Goal: Transaction & Acquisition: Purchase product/service

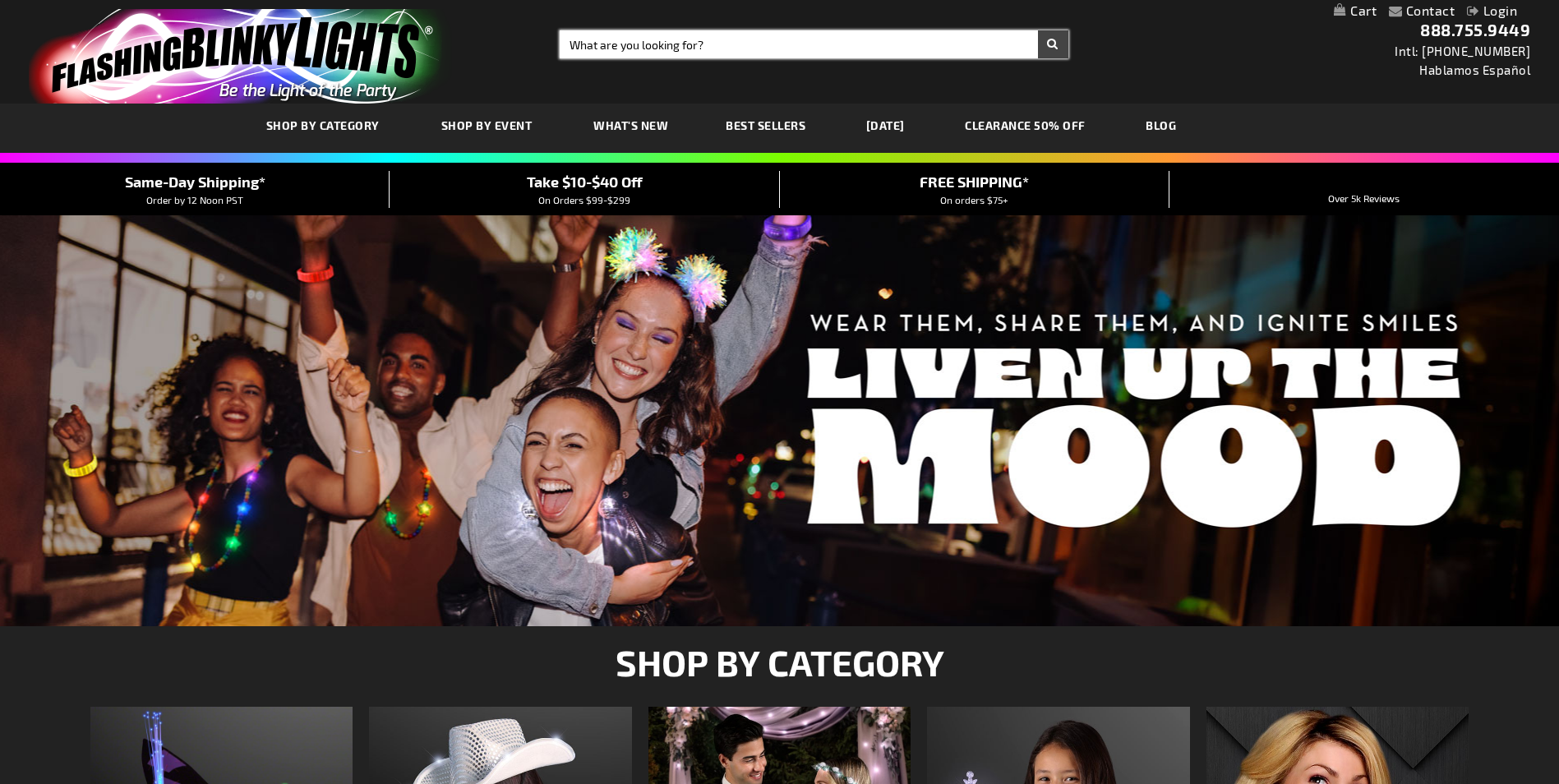
click at [687, 48] on input "Search" at bounding box center [813, 44] width 508 height 28
type input "blue"
click at [1038, 30] on button "Search" at bounding box center [1053, 44] width 30 height 28
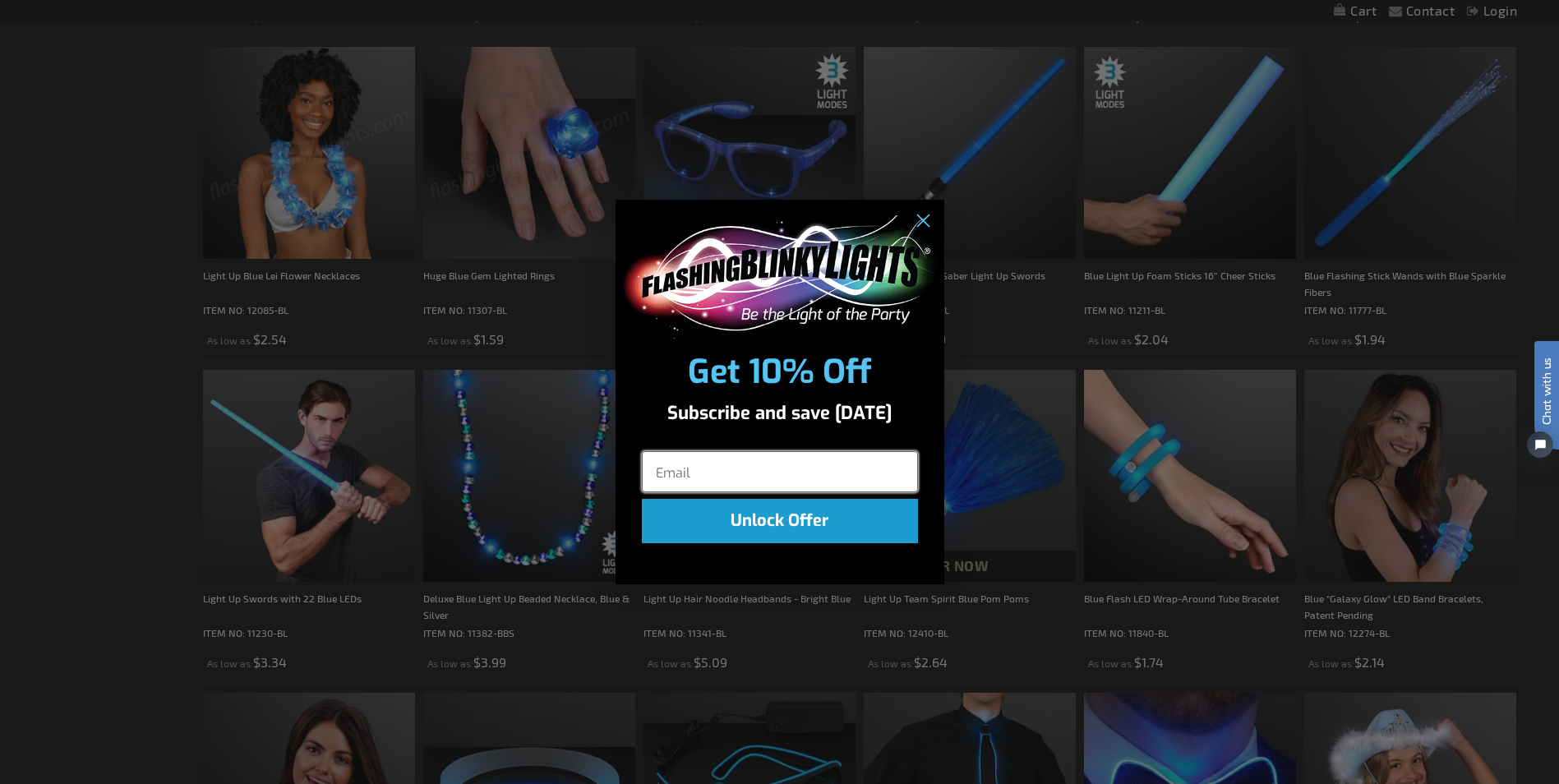
scroll to position [658, 0]
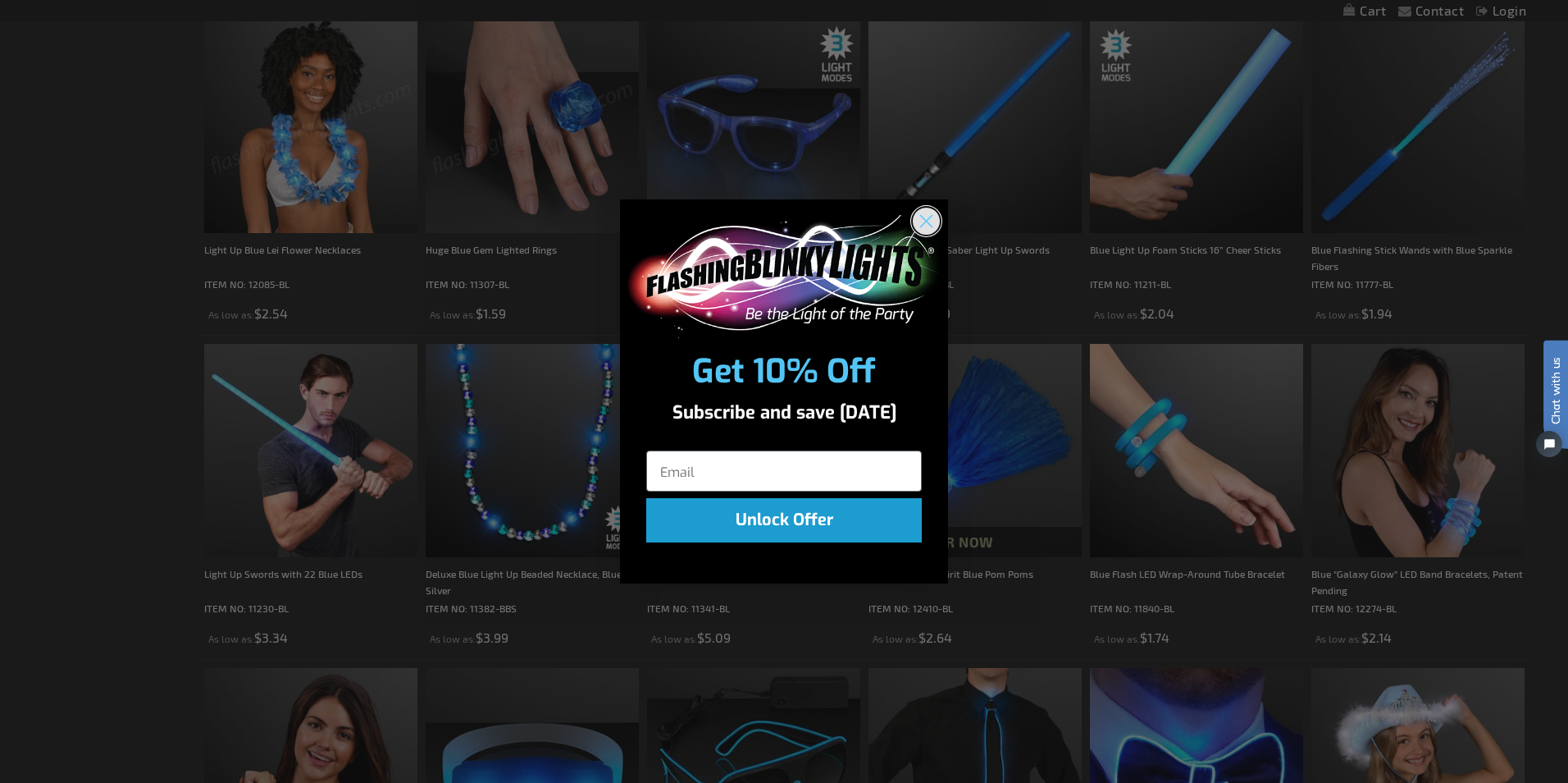
click at [927, 226] on circle "Close dialog" at bounding box center [926, 220] width 27 height 27
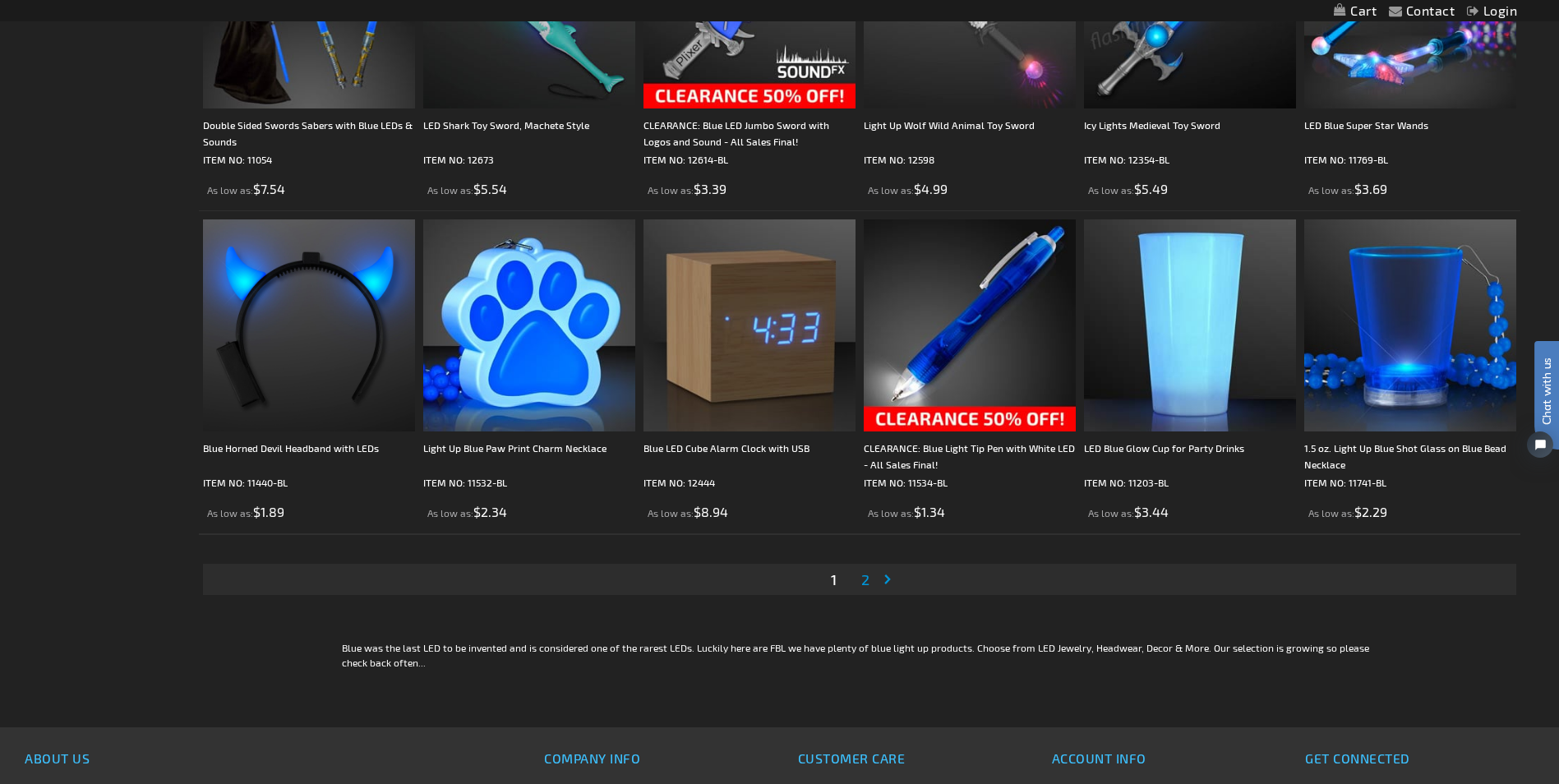
scroll to position [3040, 0]
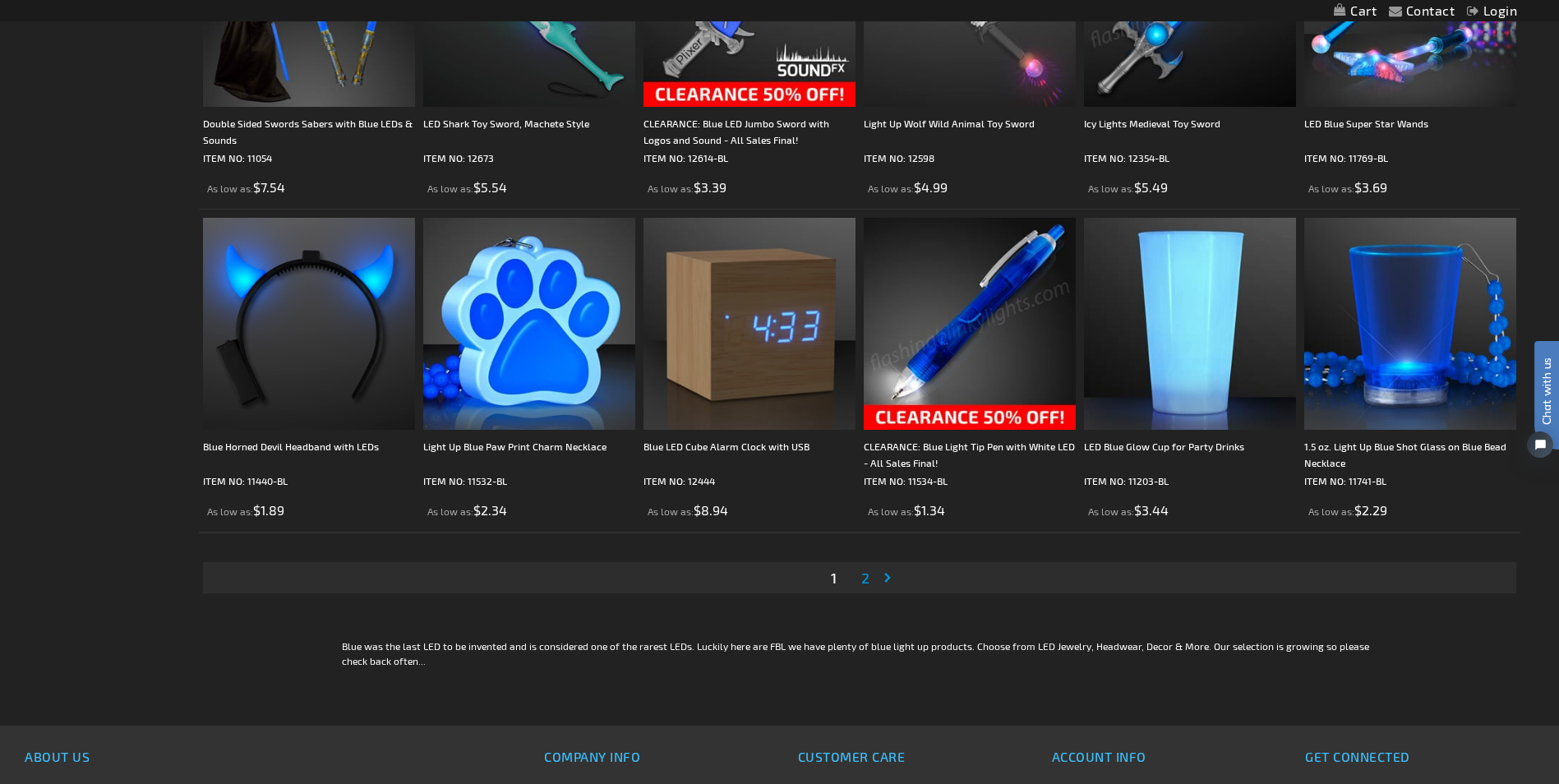
click at [863, 581] on span "2" at bounding box center [865, 577] width 8 height 18
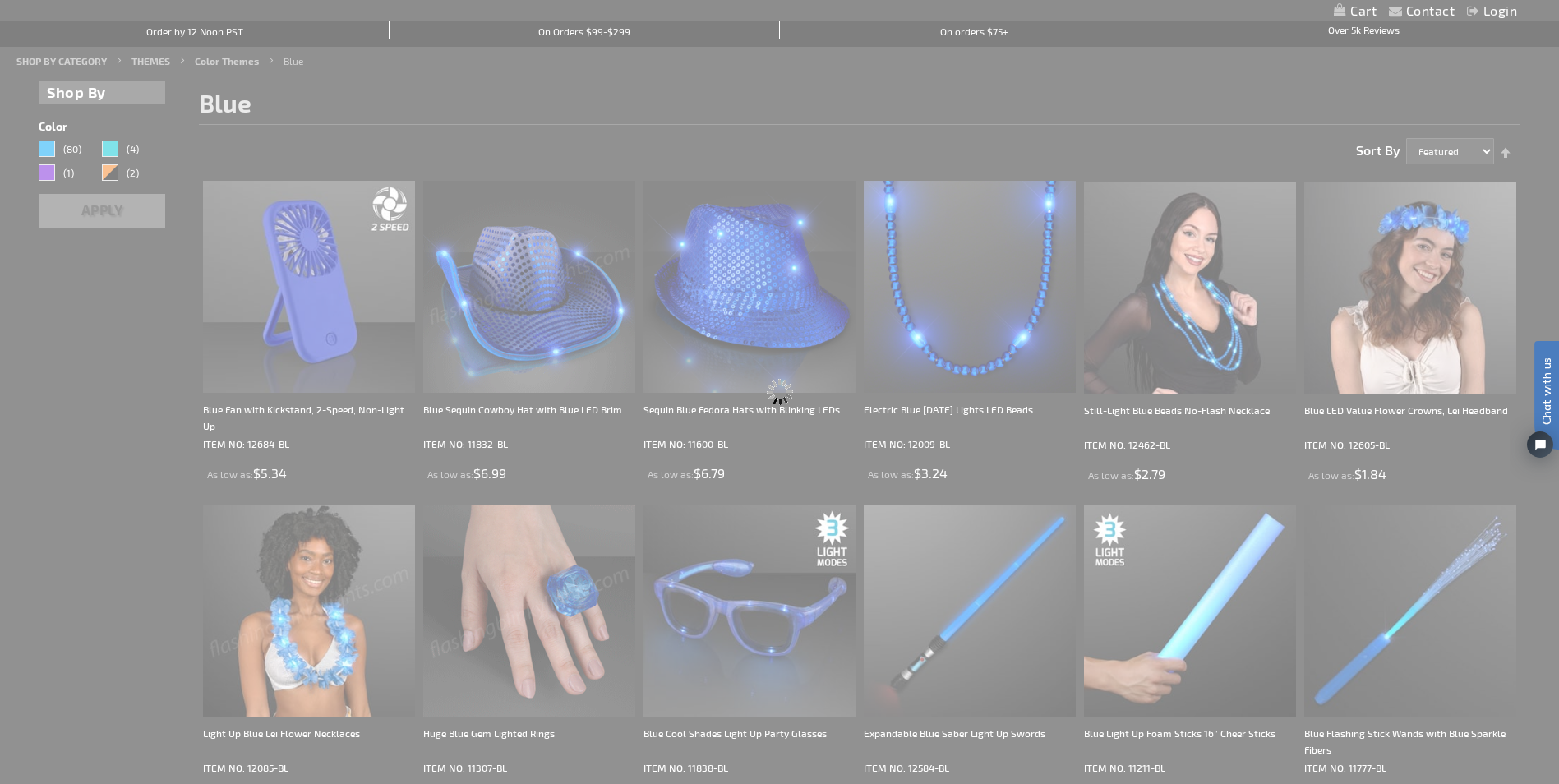
scroll to position [0, 0]
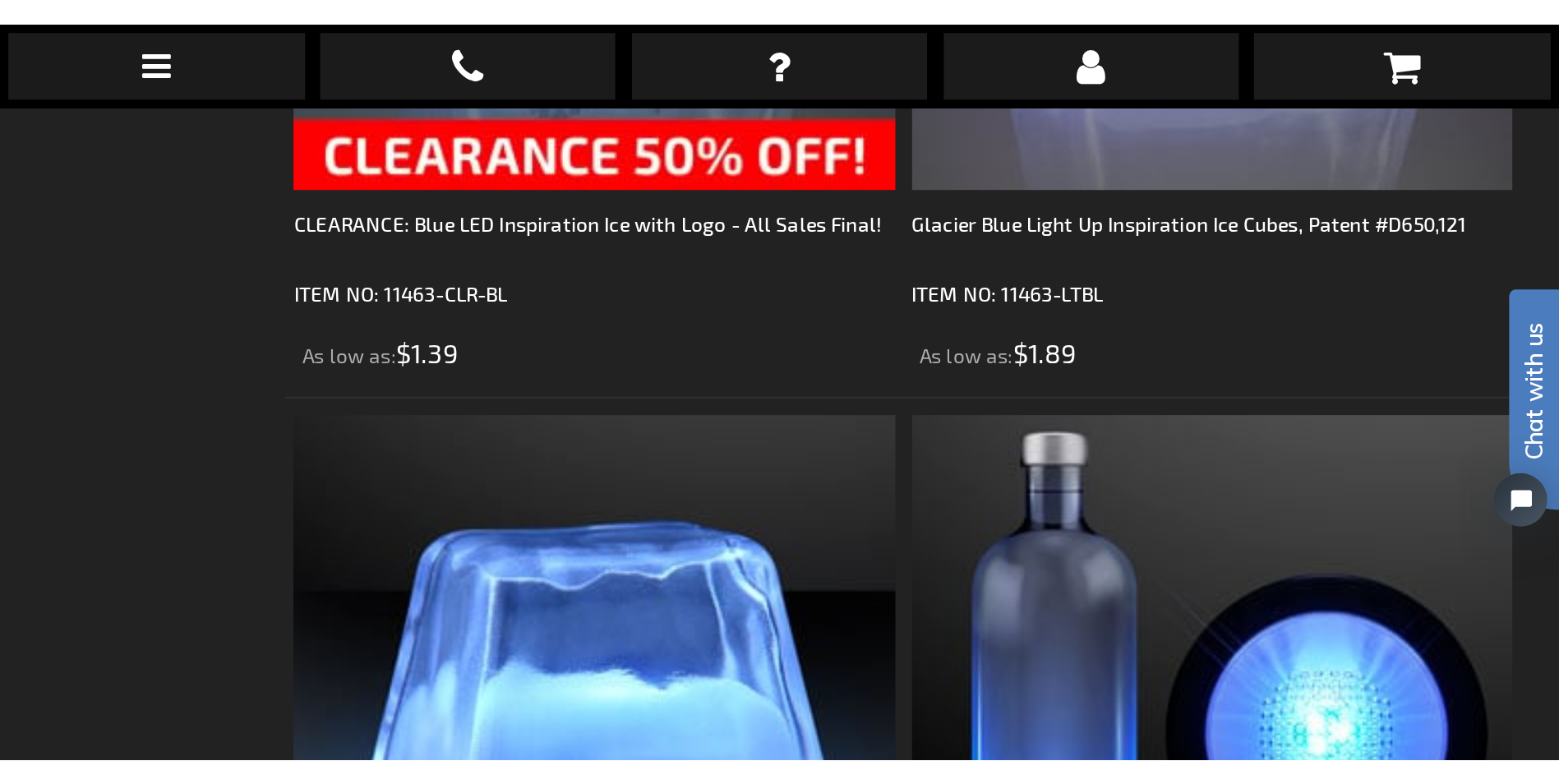
scroll to position [956, 0]
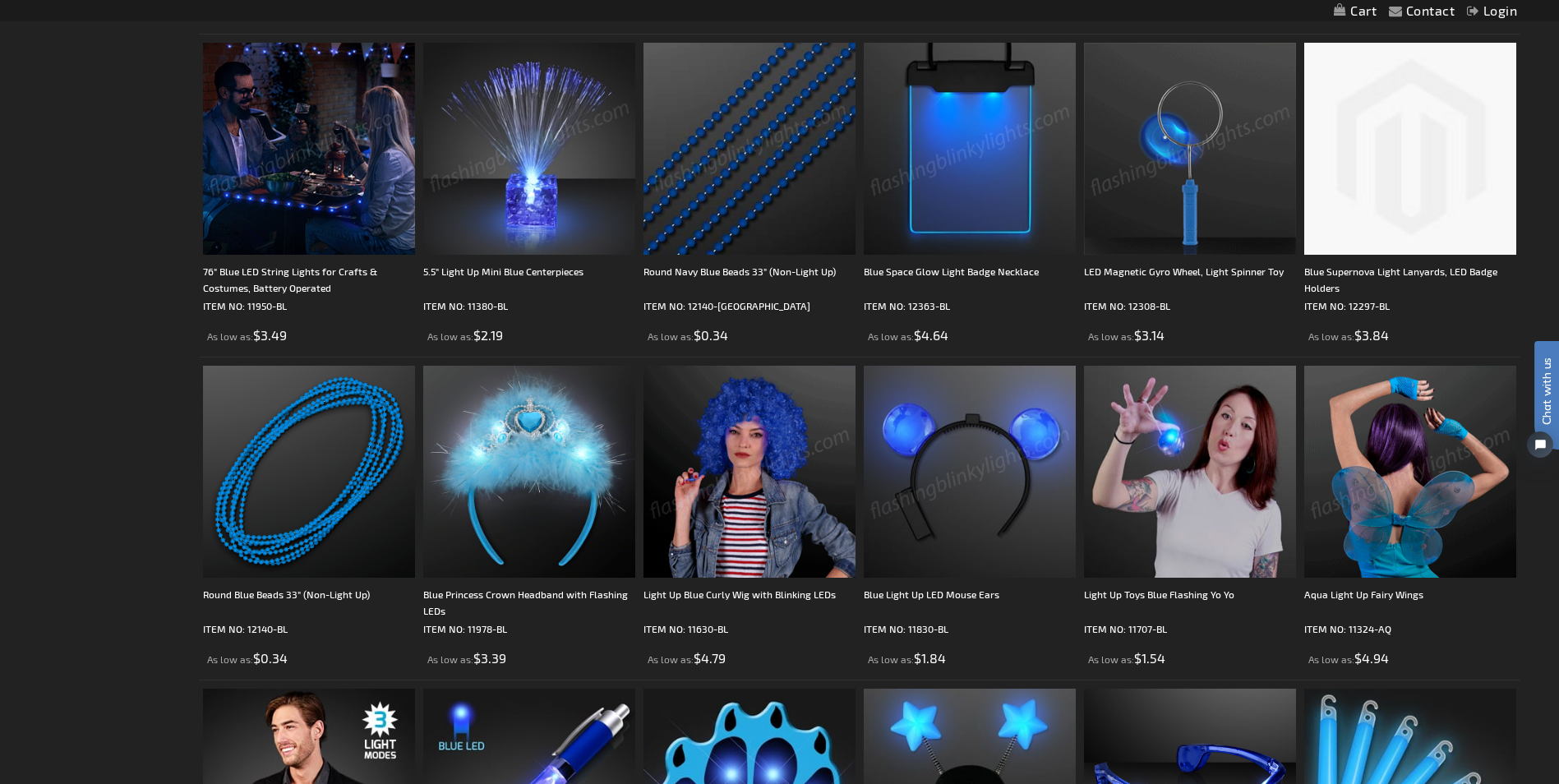
click at [744, 512] on img at bounding box center [749, 472] width 212 height 212
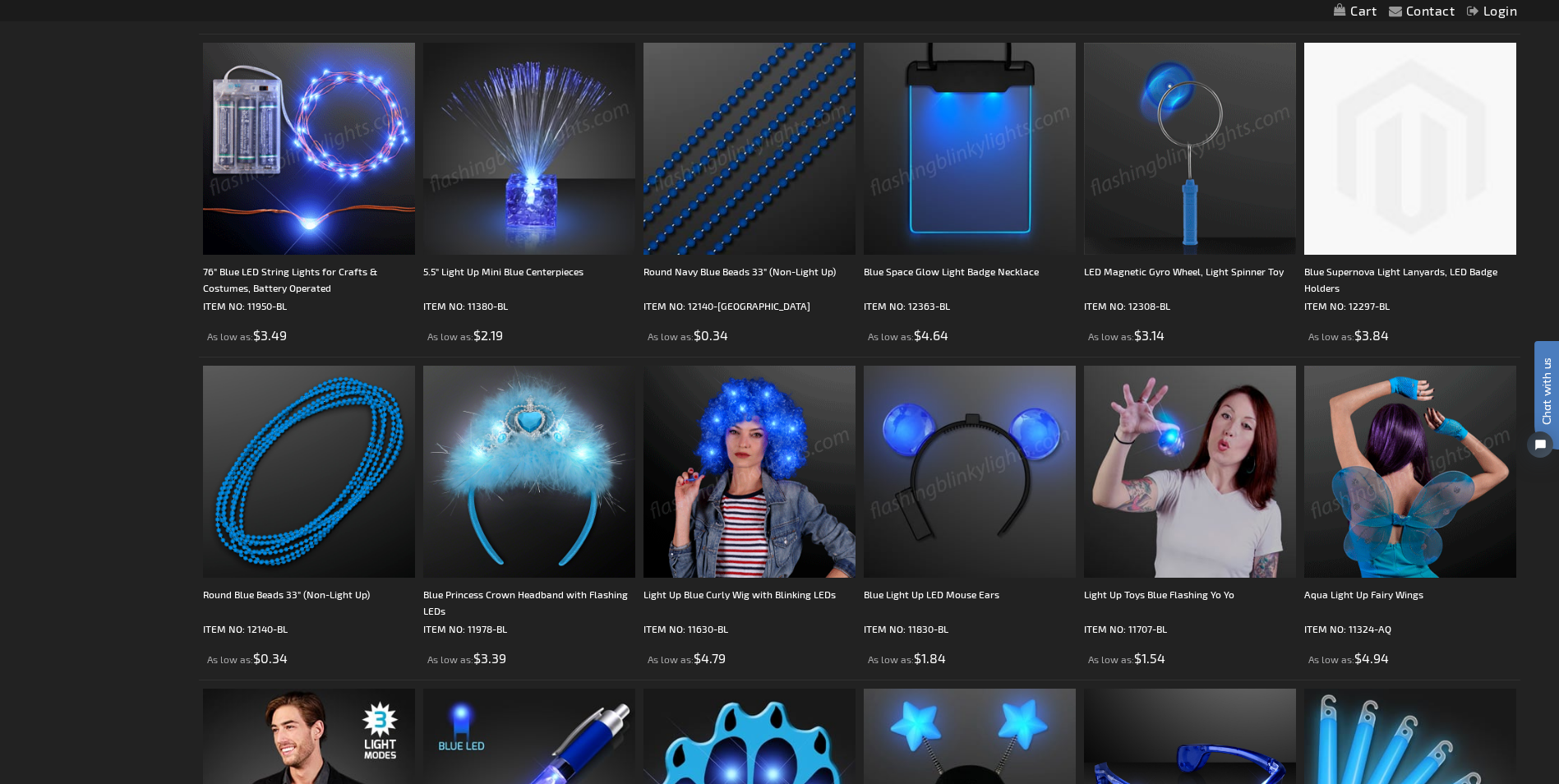
click at [744, 512] on img at bounding box center [749, 472] width 212 height 212
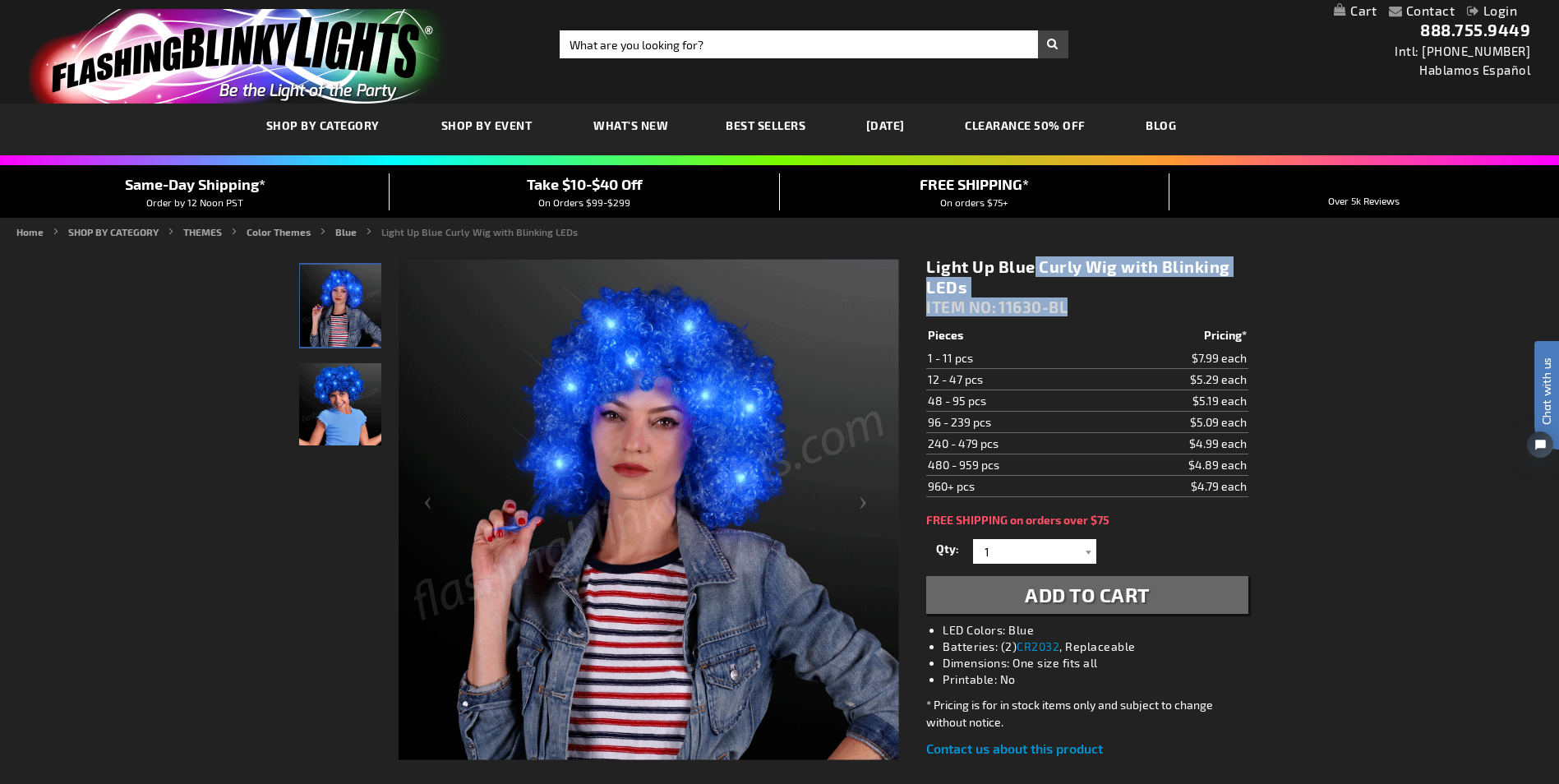
drag, startPoint x: 1082, startPoint y: 308, endPoint x: 922, endPoint y: 267, distance: 165.2
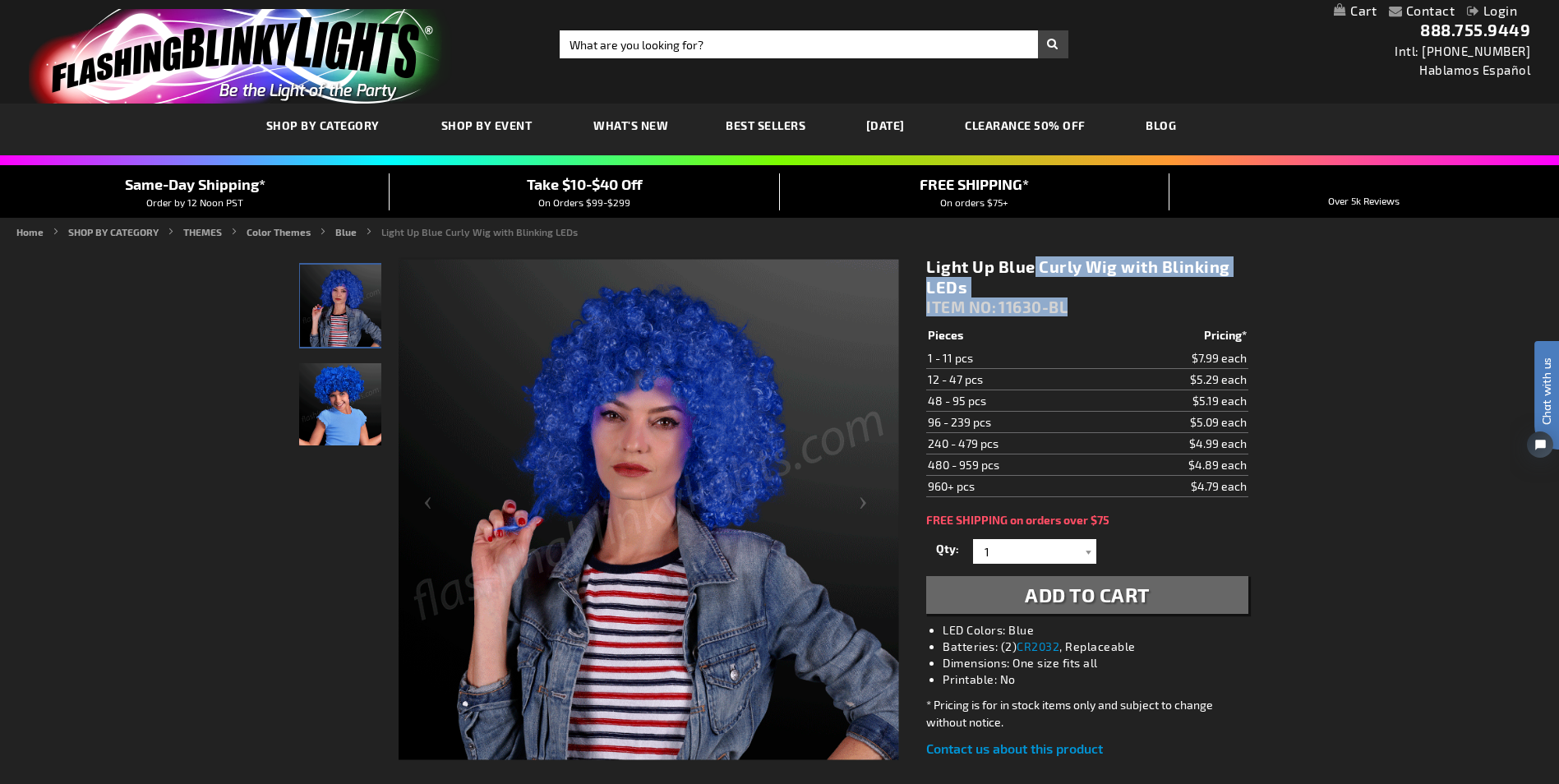
click at [922, 267] on div "Light Up Blue Curly Wig with Blinking LEDs ITEM NO: 11630-BL $4.79 Pieces Prici…" at bounding box center [1086, 508] width 346 height 526
drag, startPoint x: 925, startPoint y: 267, endPoint x: 941, endPoint y: 271, distance: 16.5
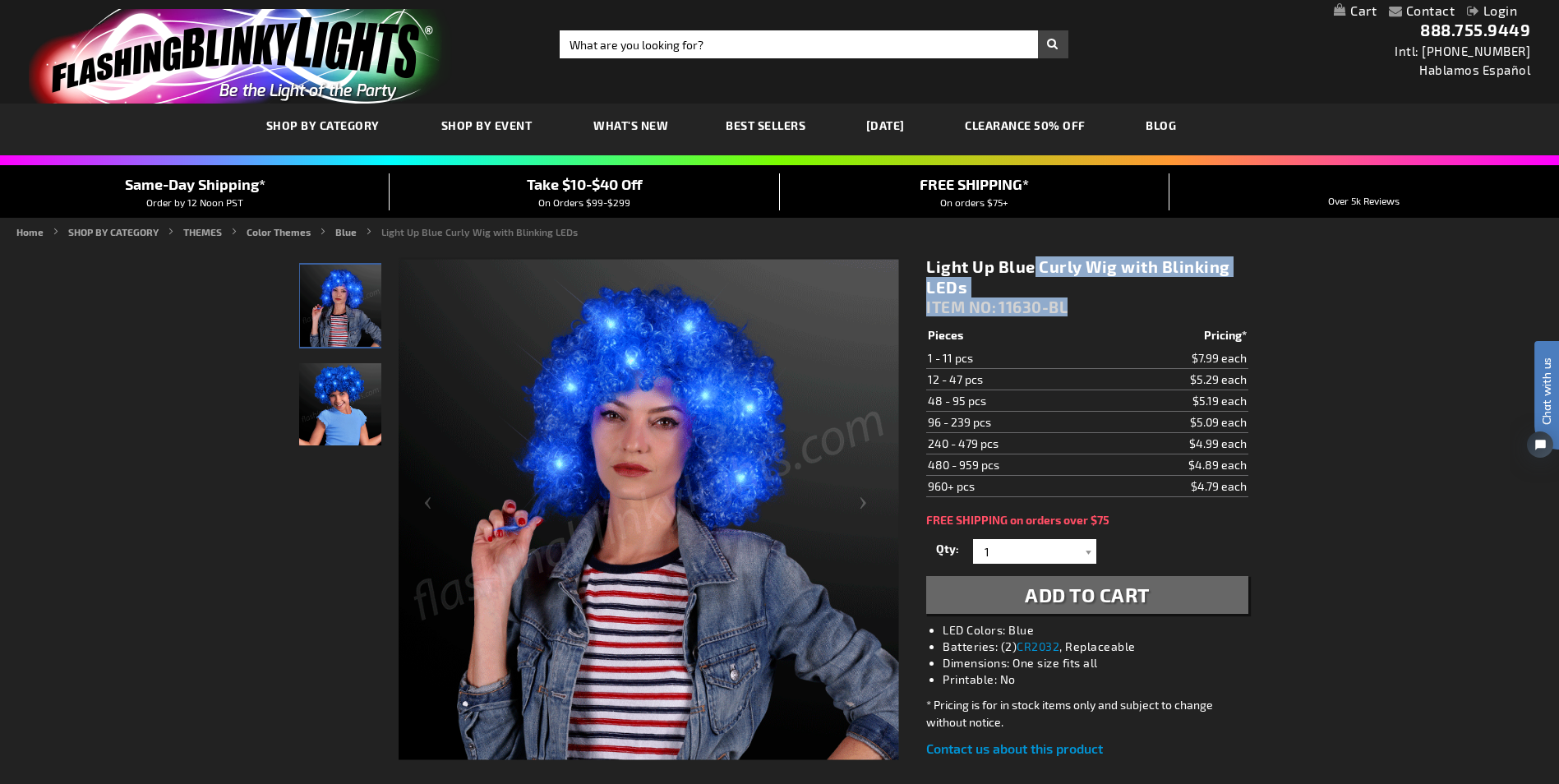
copy div "Light Up Blue Curly Wig with Blinking LEDs ITEM NO: 11630-BL"
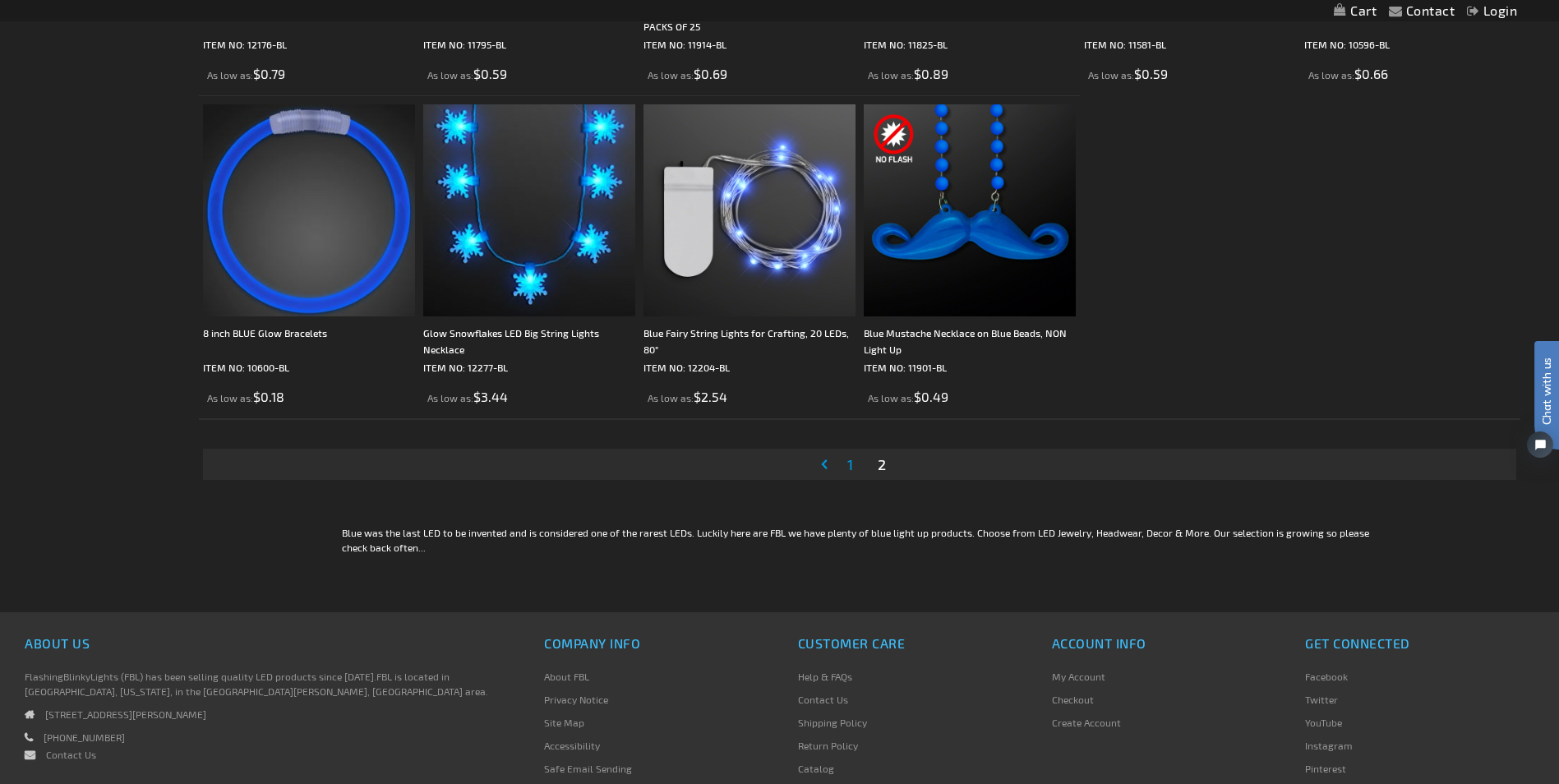
scroll to position [2188, 0]
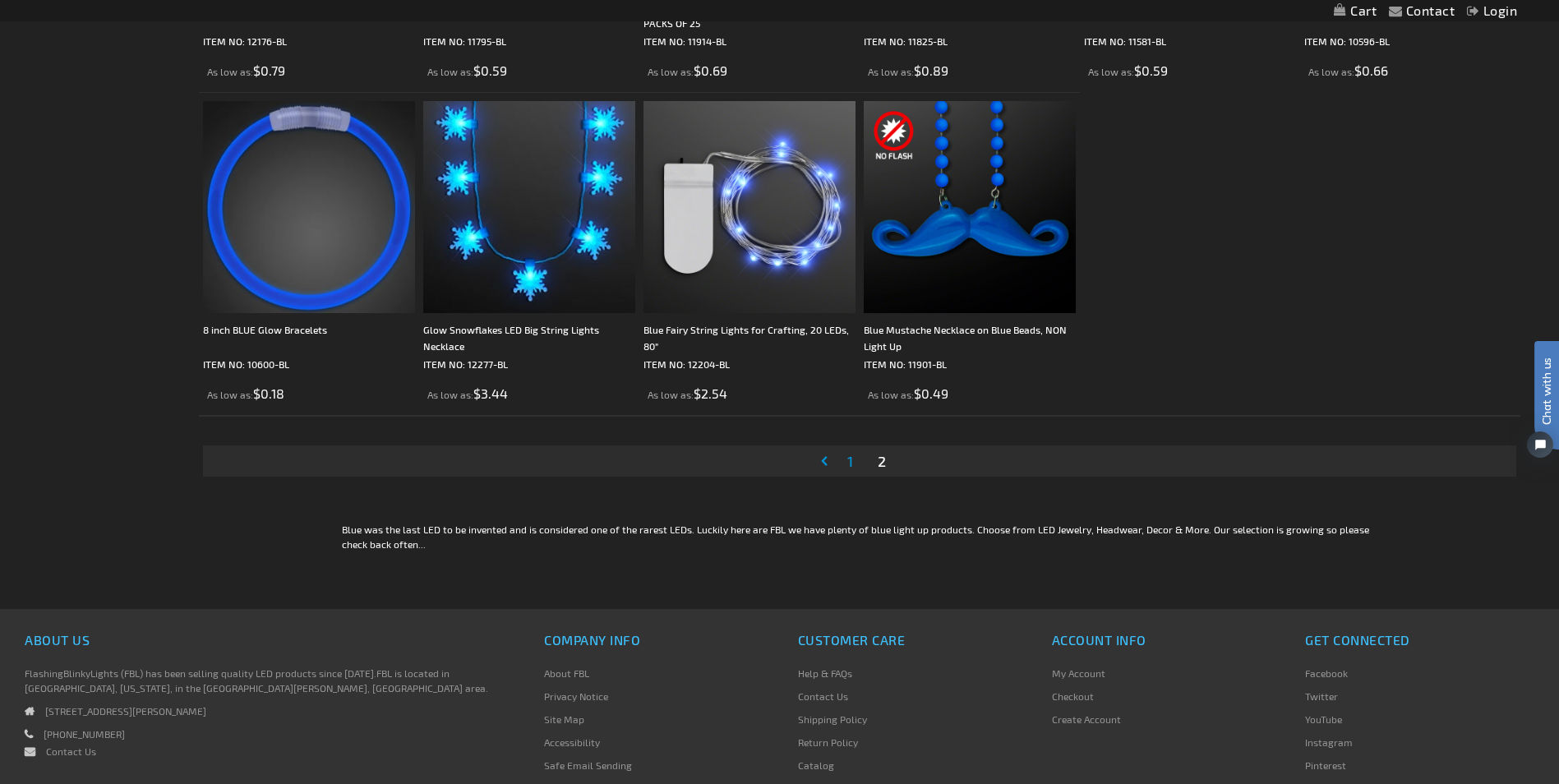
click at [848, 459] on span "1" at bounding box center [850, 460] width 6 height 18
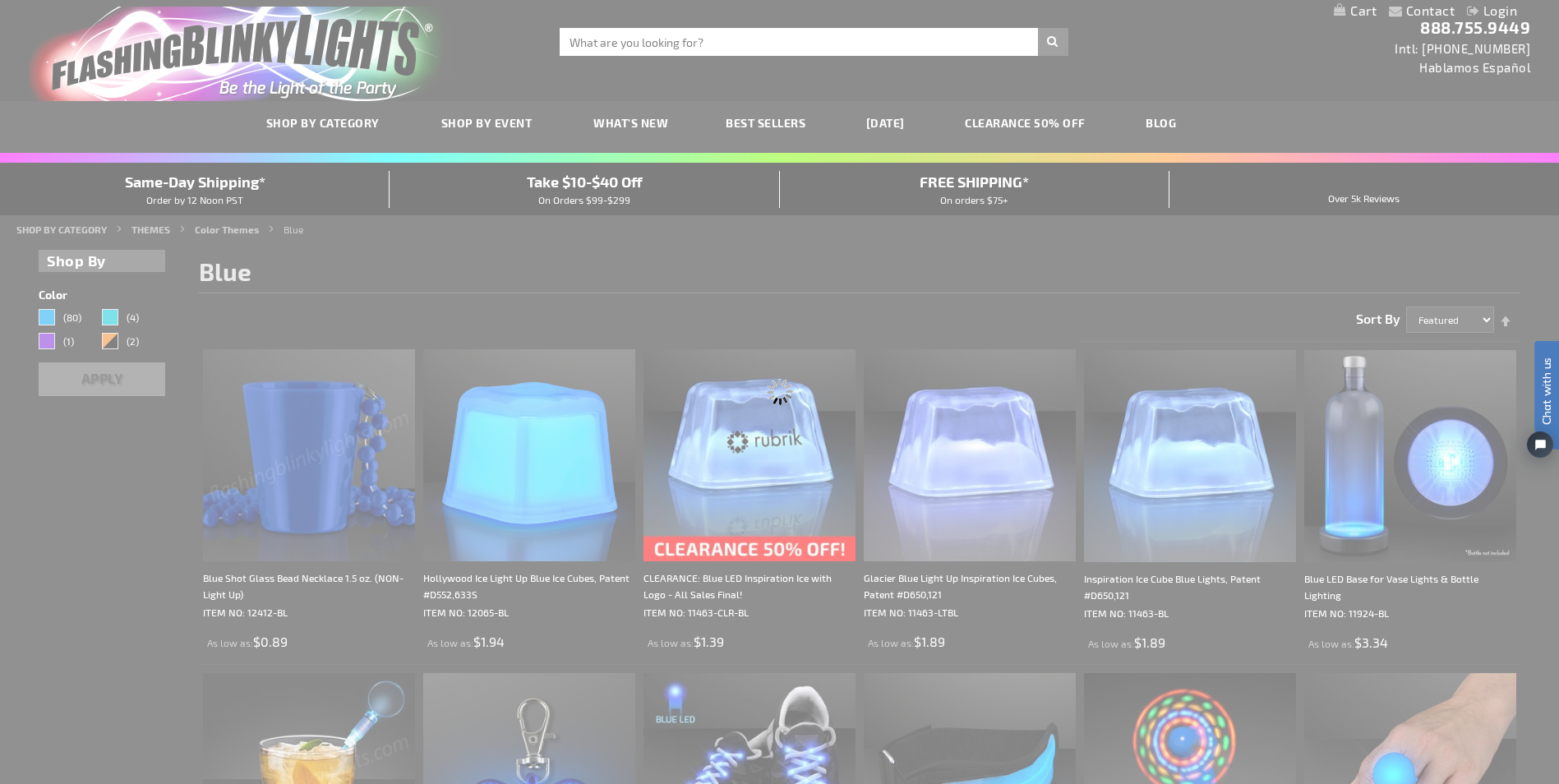
scroll to position [0, 0]
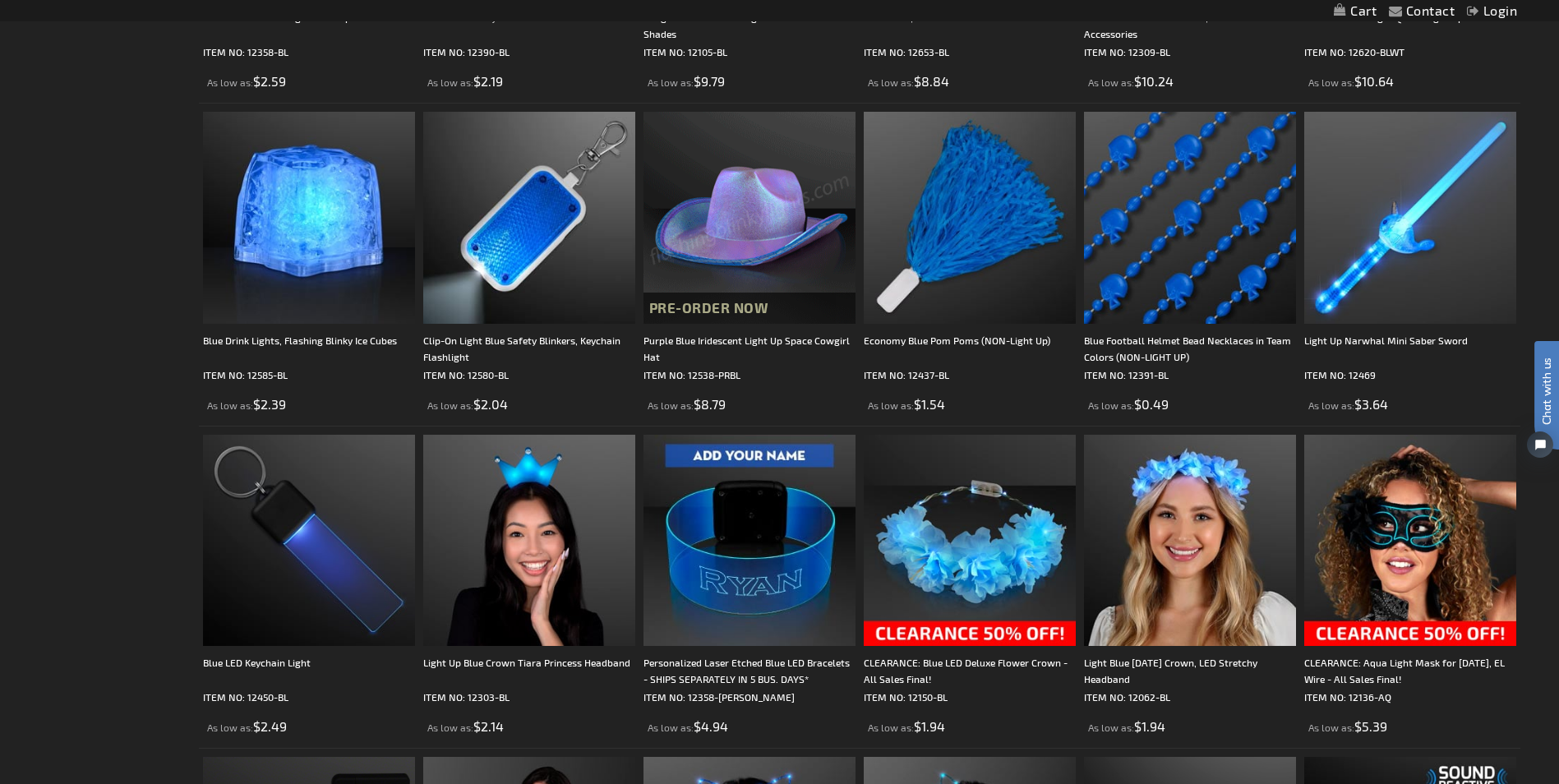
scroll to position [1561, 0]
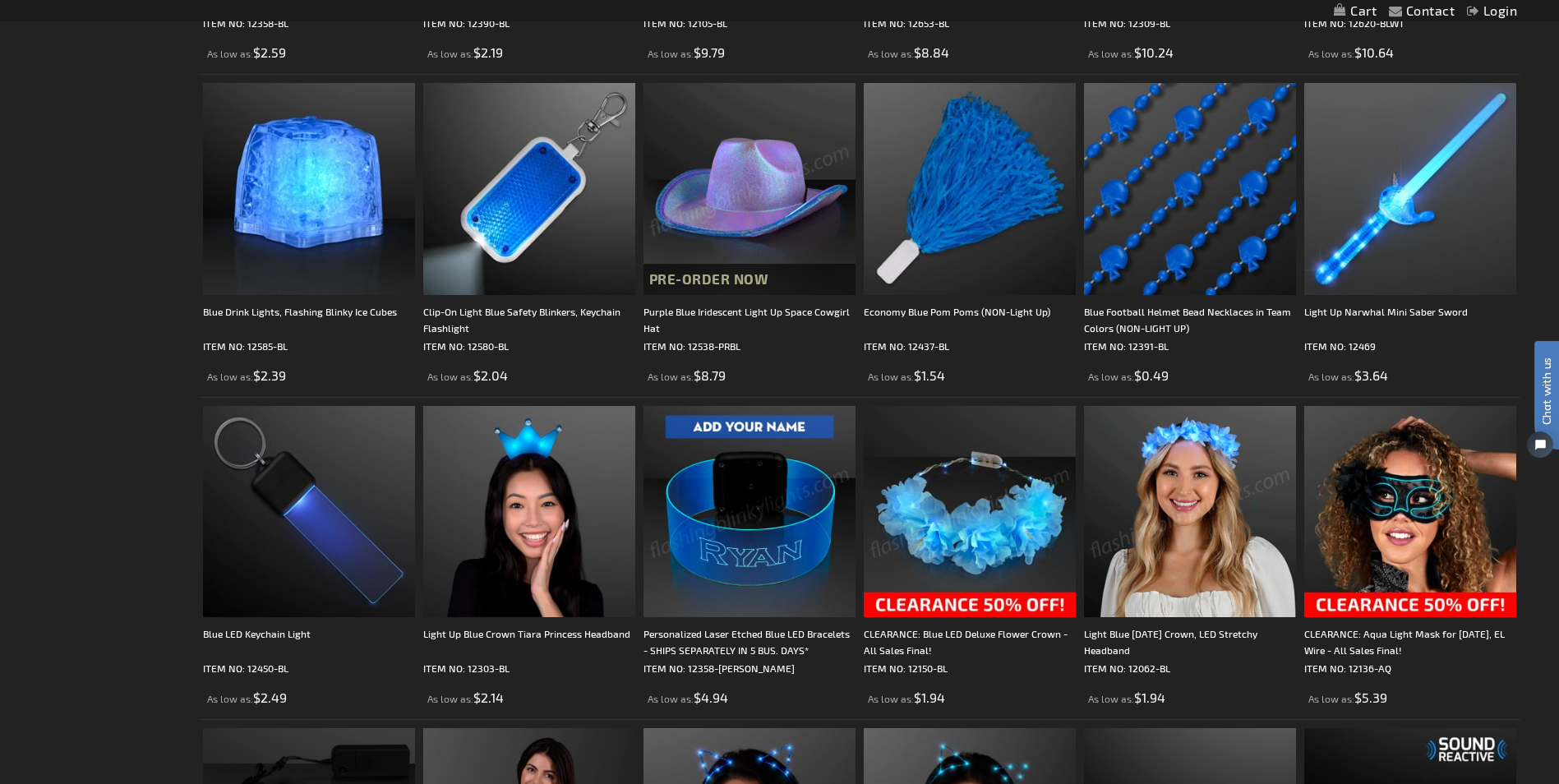
click at [989, 513] on img at bounding box center [969, 511] width 212 height 212
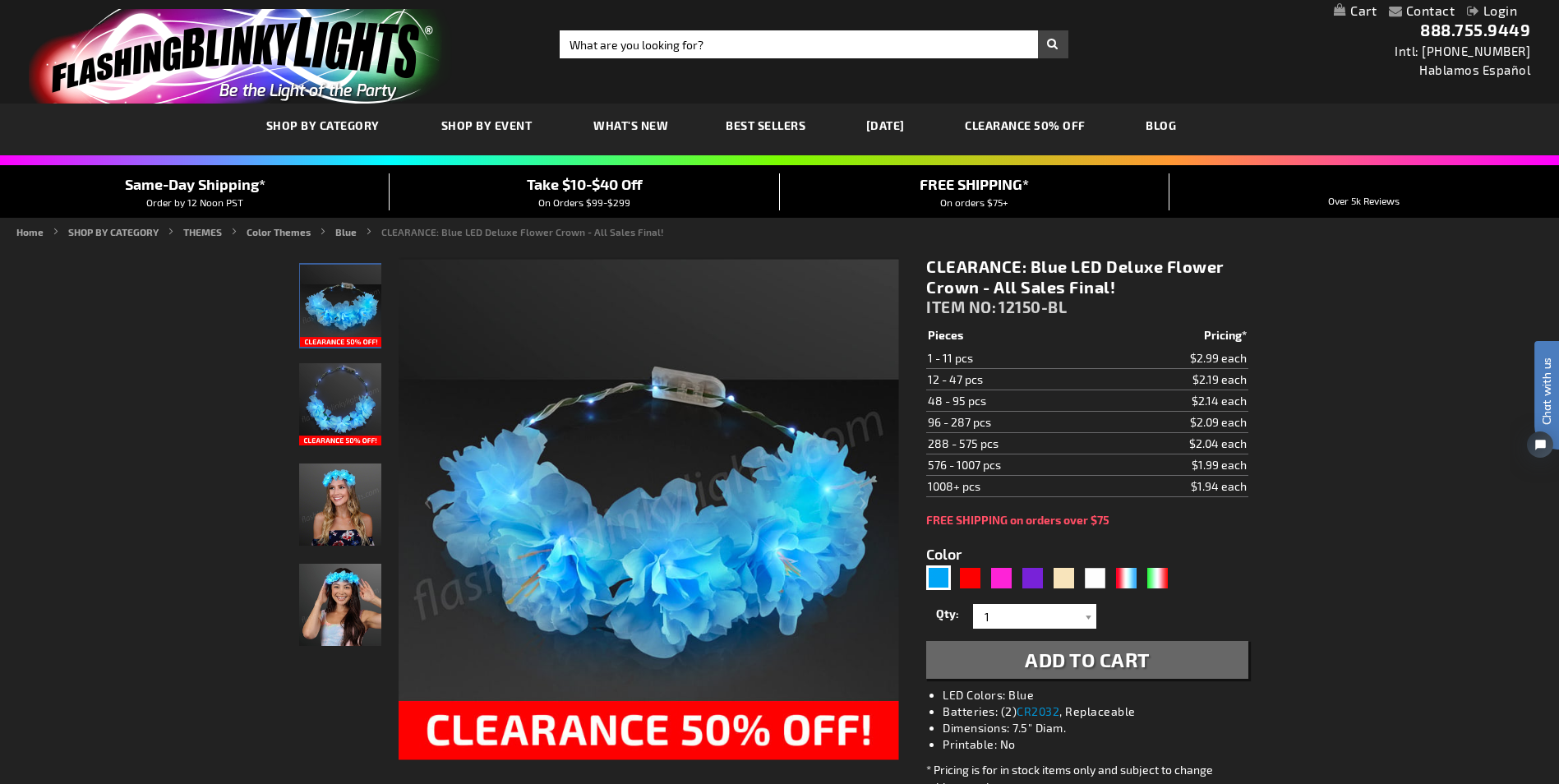
click at [341, 608] on img "CLEARANCE: Blue LED Deluxe Flower Crown - All Sales Final!" at bounding box center [340, 604] width 82 height 82
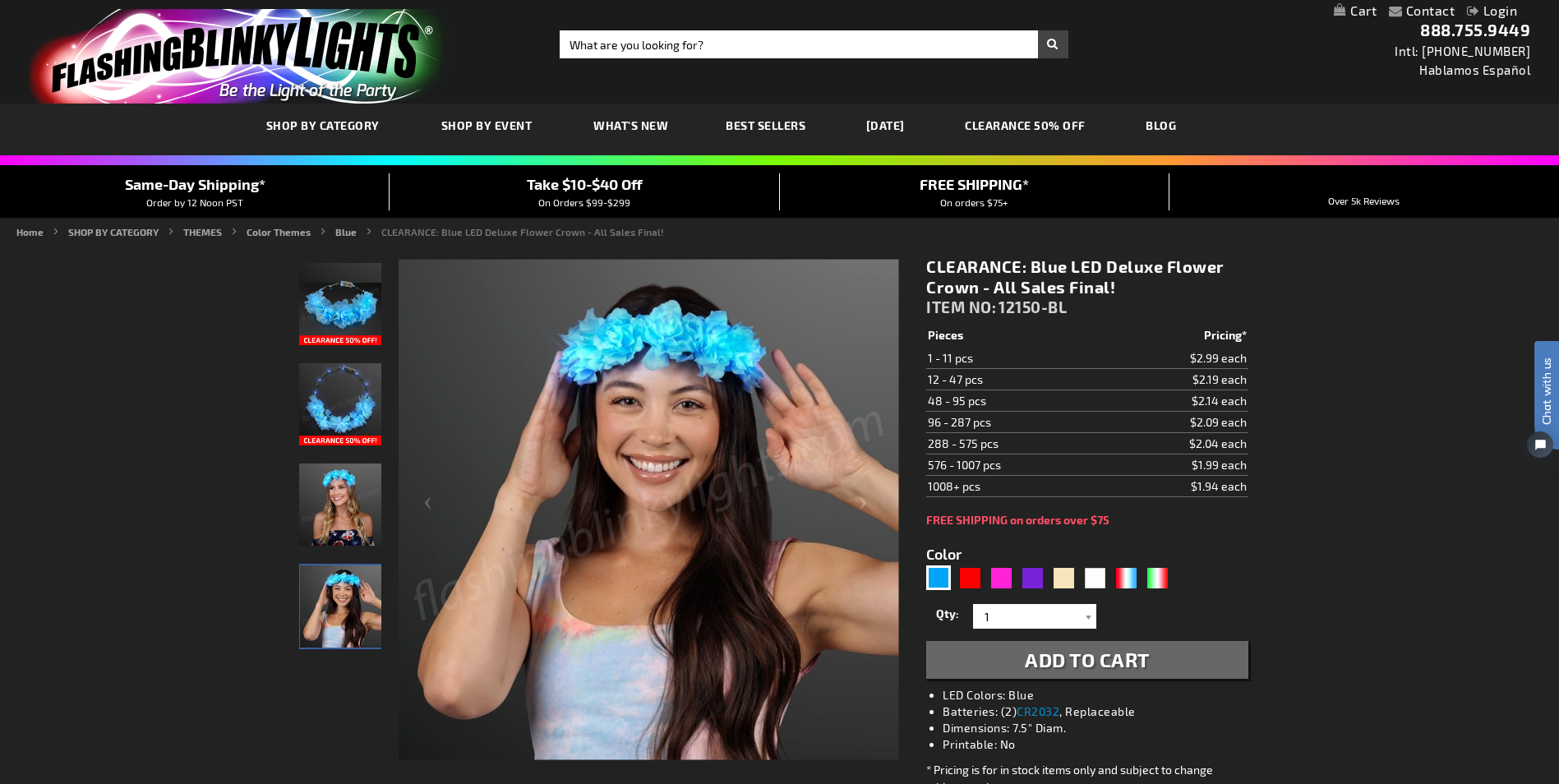
click at [368, 506] on img "Female wearing Blue LED Light Up Flower Crown Headband" at bounding box center [340, 504] width 82 height 82
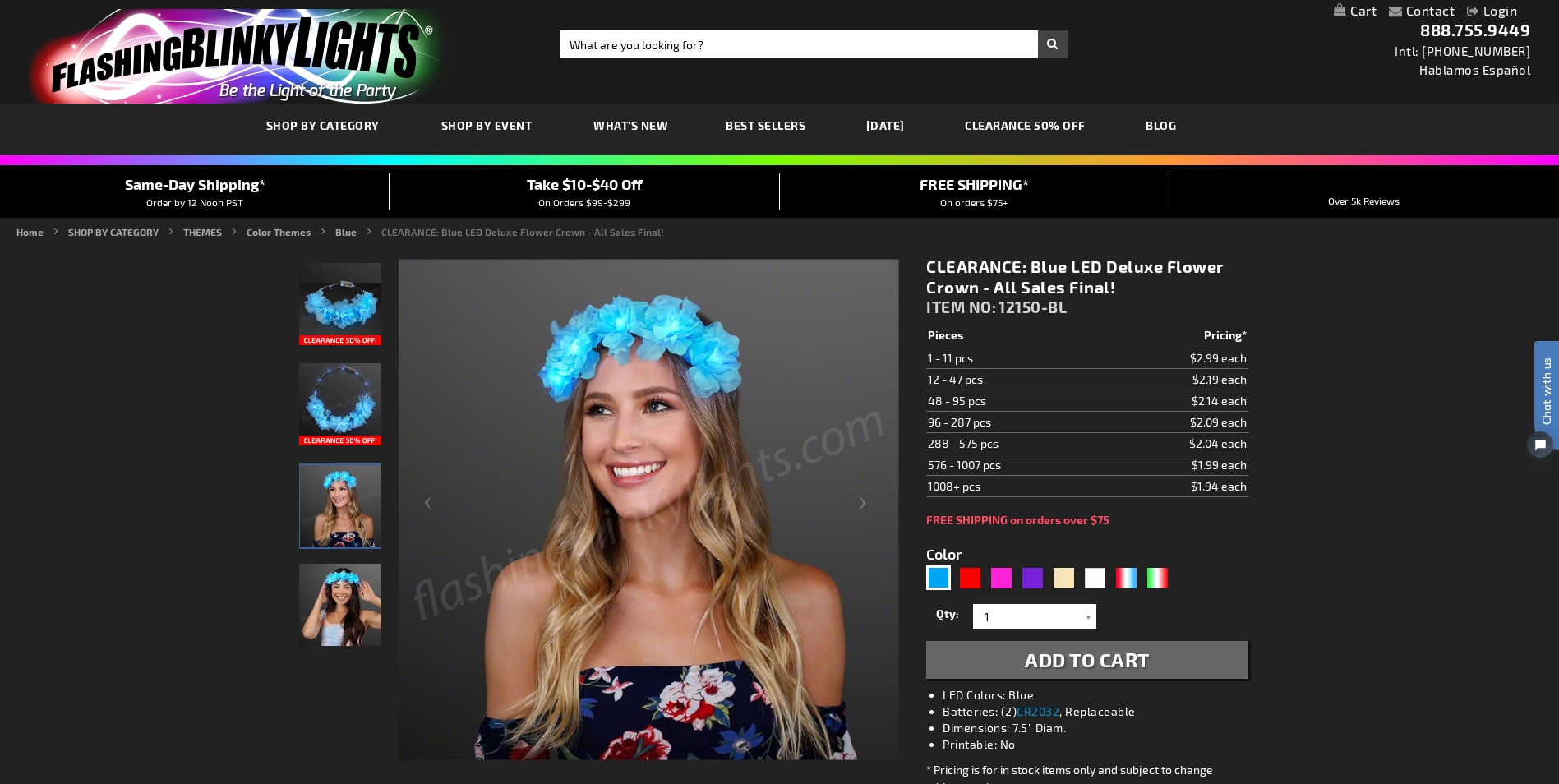
click at [374, 416] on img "Bohemian Blue Light Up Flower Crowns" at bounding box center [340, 404] width 82 height 82
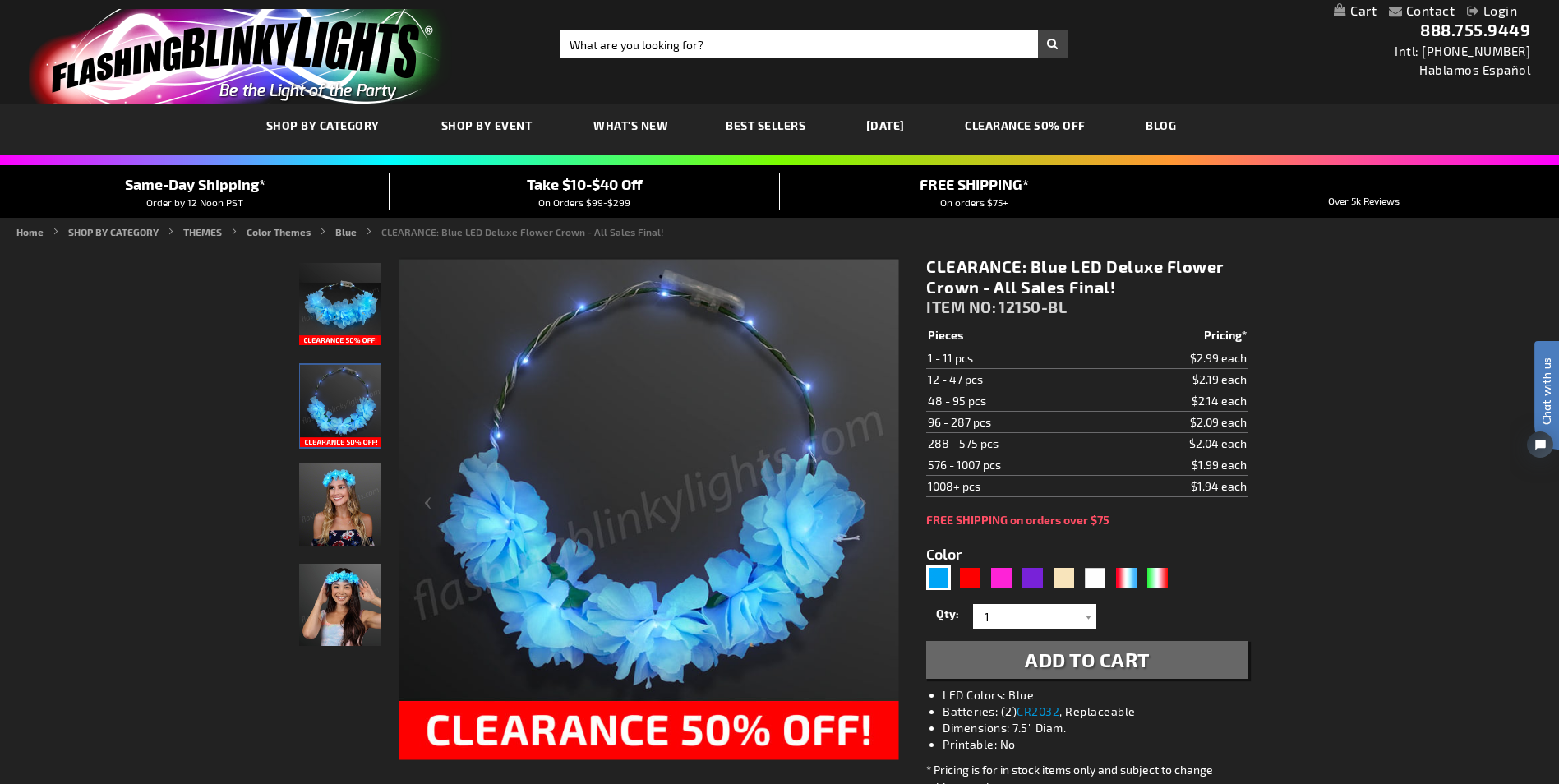
click at [368, 325] on img "Bohemian Blue Light Up Flower Crowns" at bounding box center [340, 304] width 82 height 82
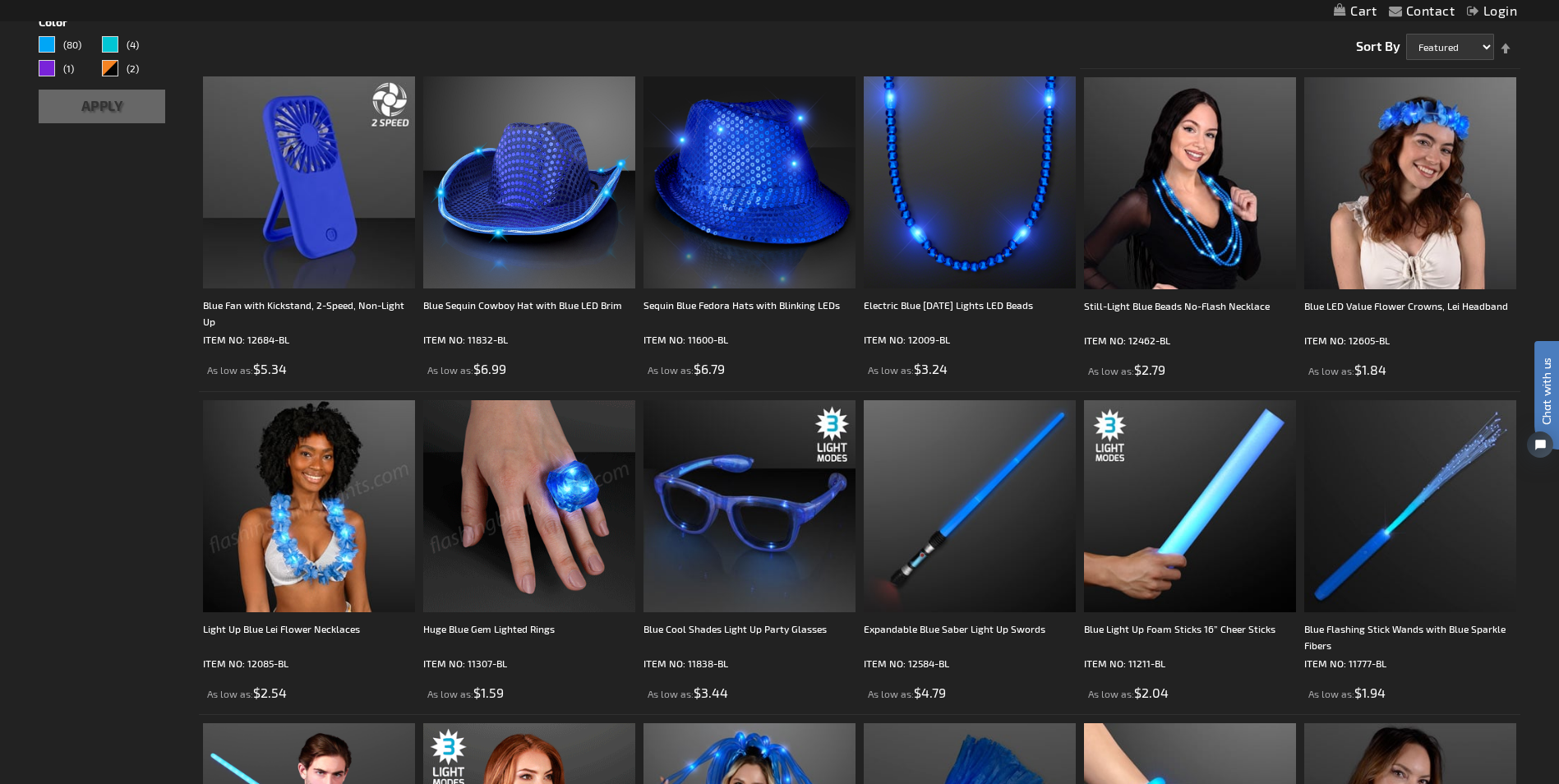
scroll to position [246, 0]
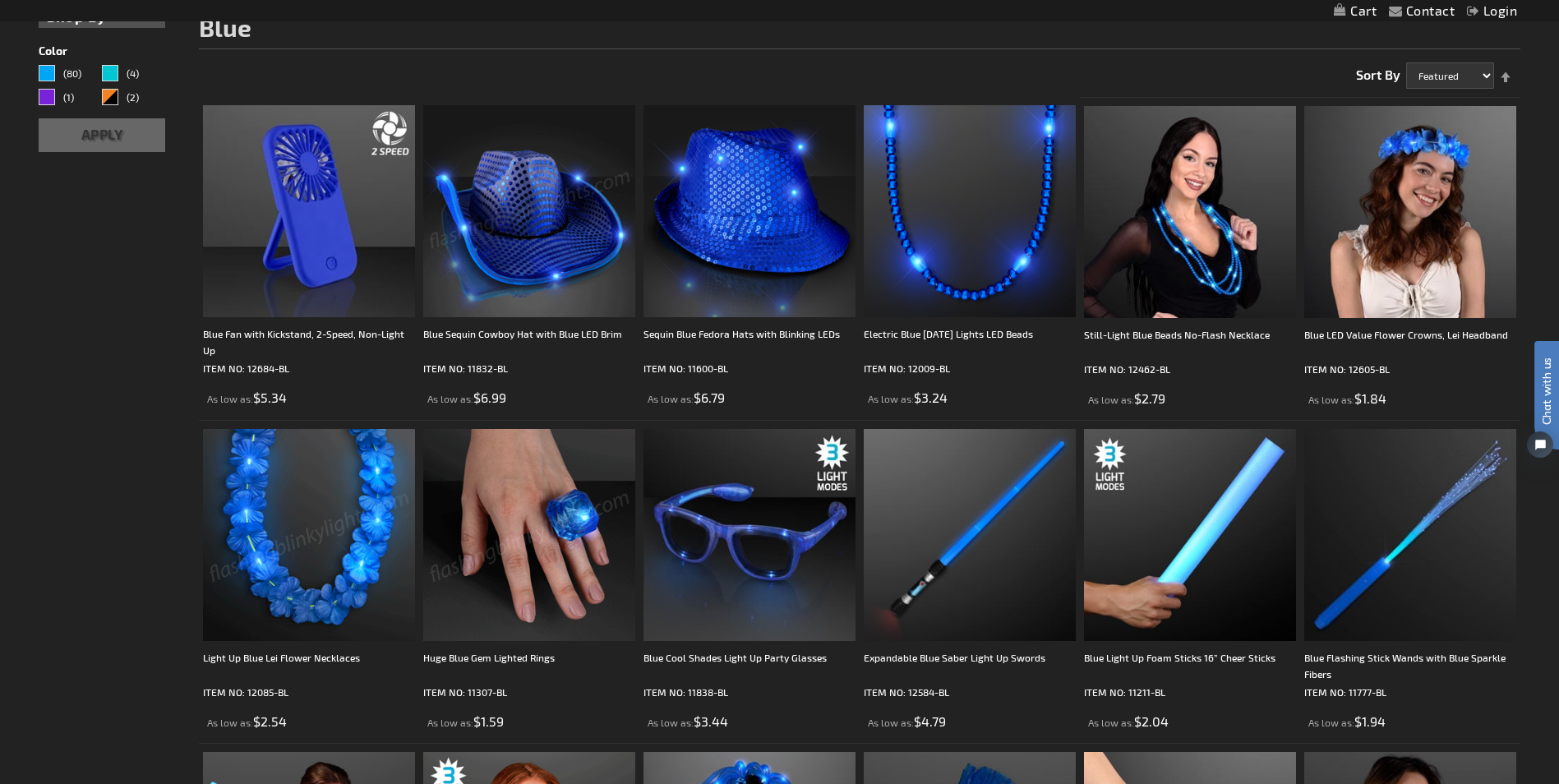
click at [298, 512] on img at bounding box center [309, 535] width 212 height 212
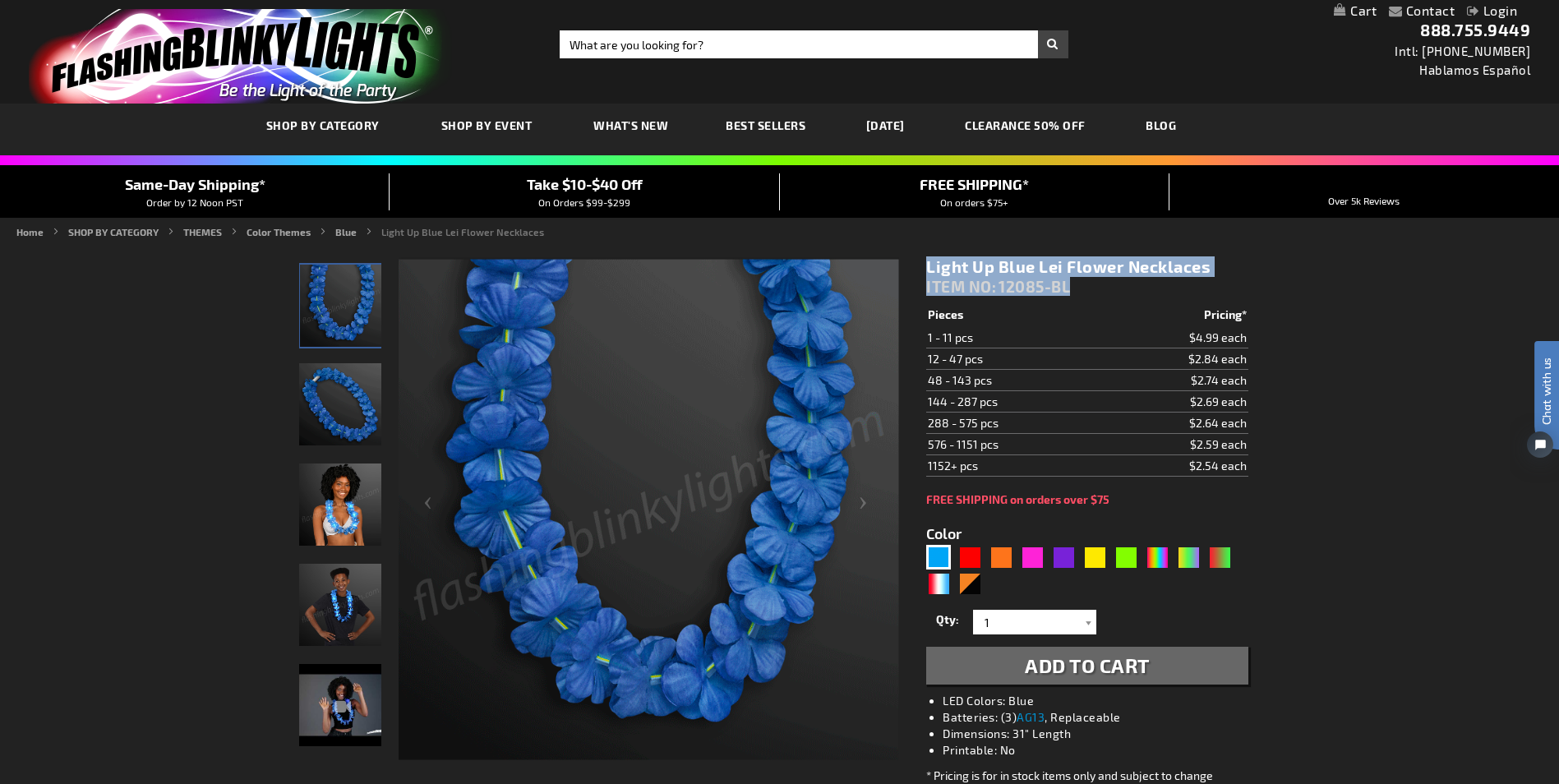
drag, startPoint x: 1081, startPoint y: 289, endPoint x: 902, endPoint y: 259, distance: 181.5
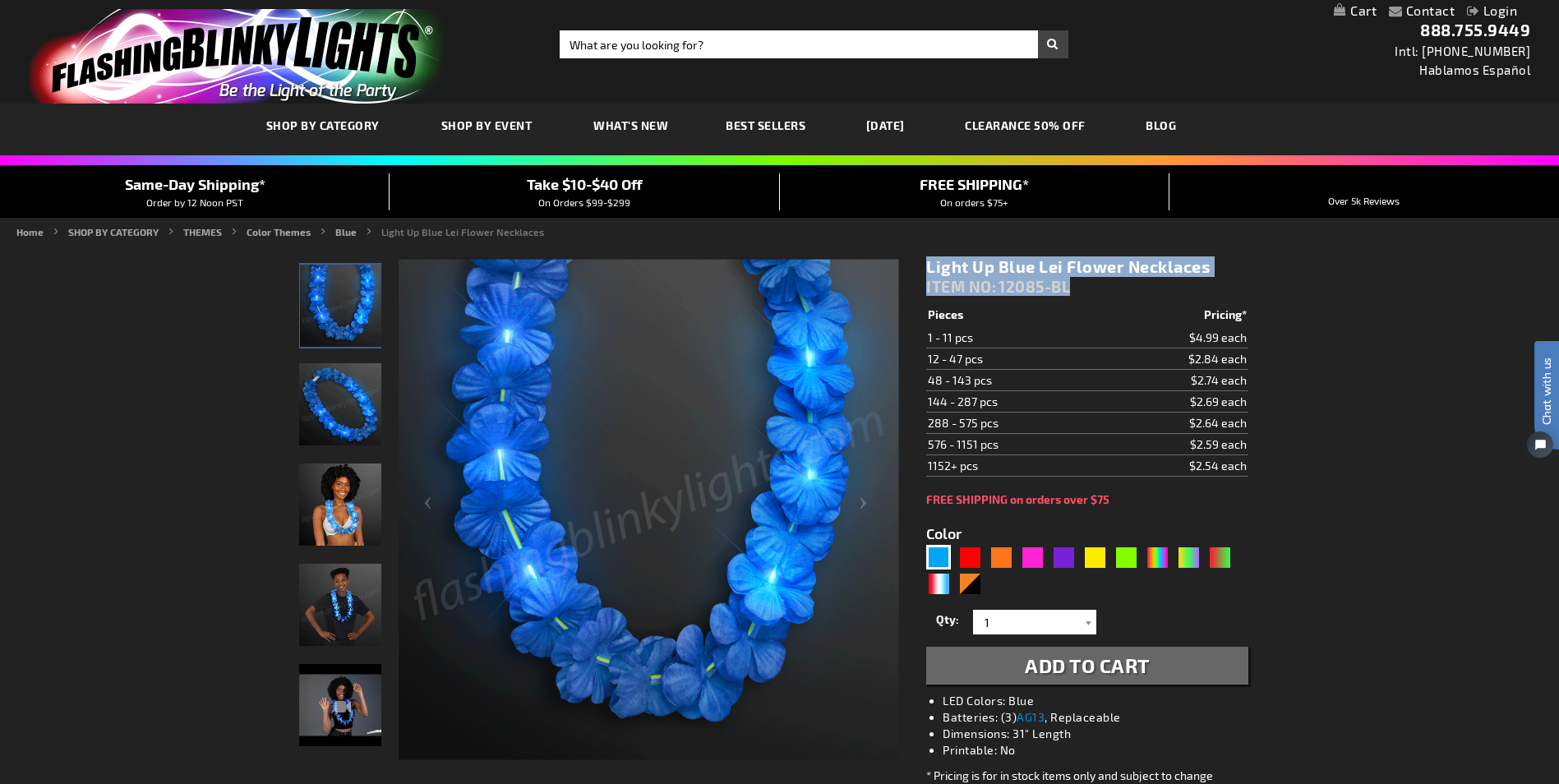
drag, startPoint x: 902, startPoint y: 259, endPoint x: 971, endPoint y: 267, distance: 69.5
copy div "Skip to the beginning of the images gallery Light Up Blue Lei Flower Necklaces …"
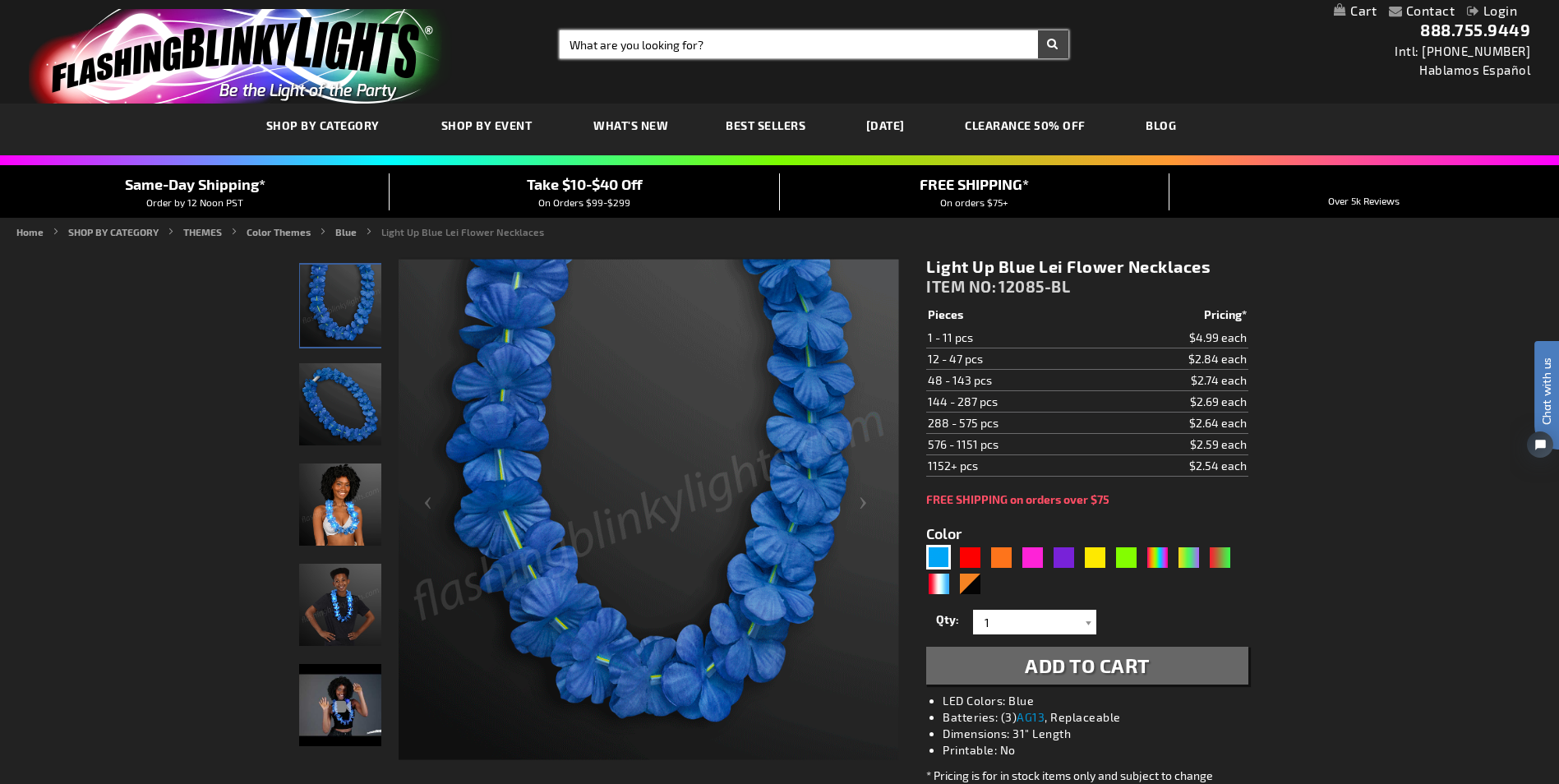
click at [895, 41] on input "Search" at bounding box center [813, 44] width 508 height 28
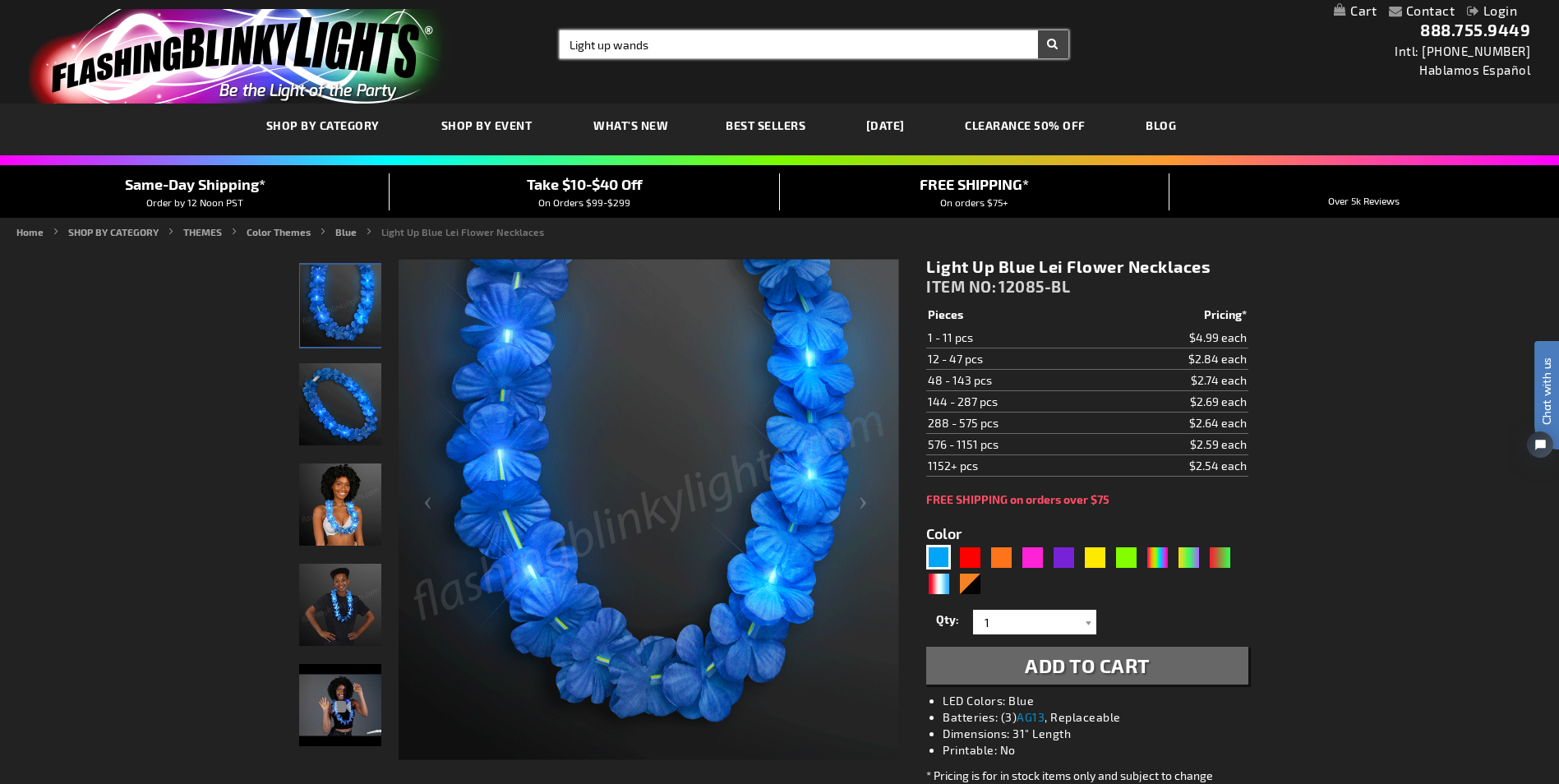
type input "Light up wands"
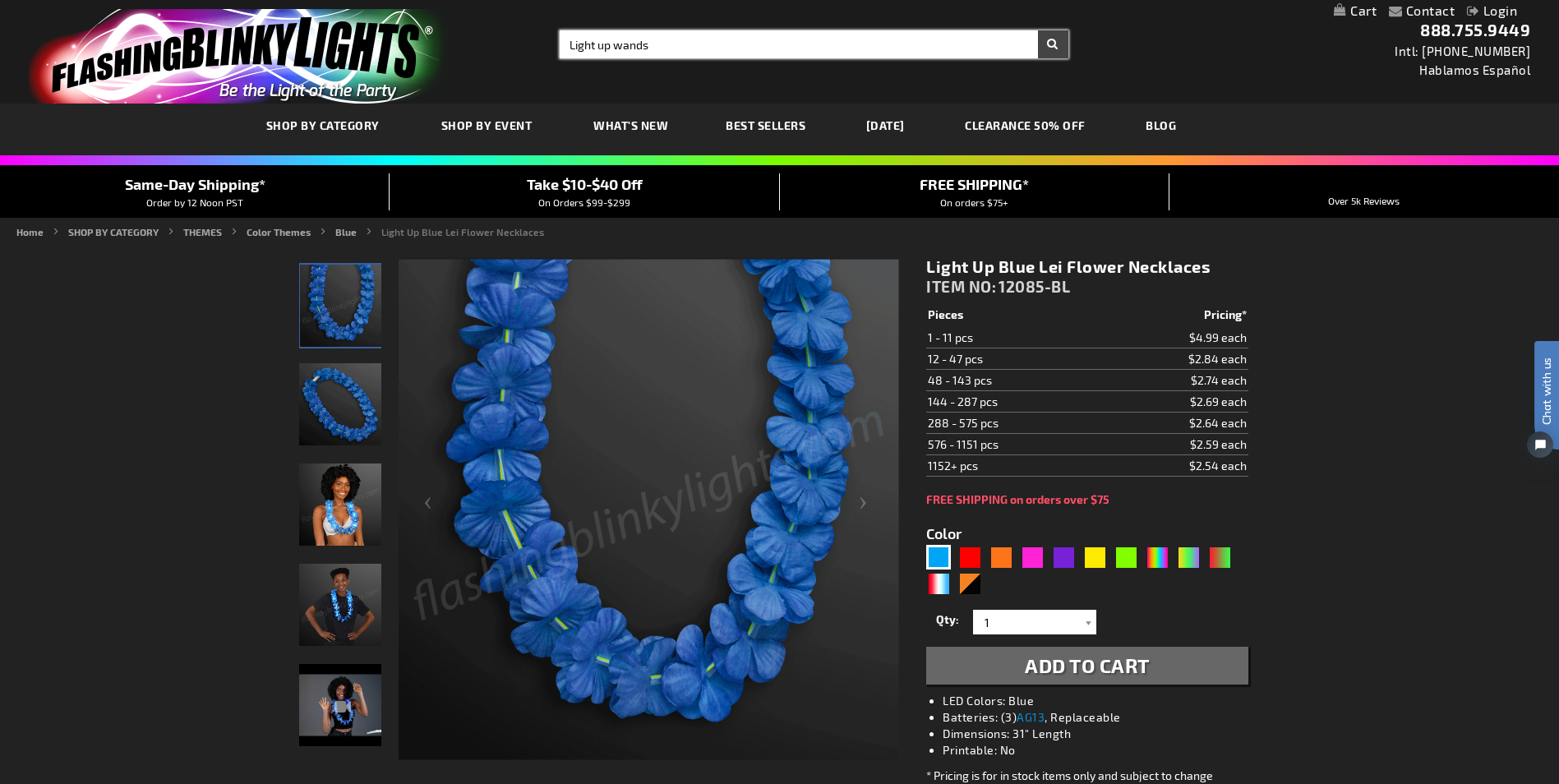
click at [1038, 30] on button "Search" at bounding box center [1053, 44] width 30 height 28
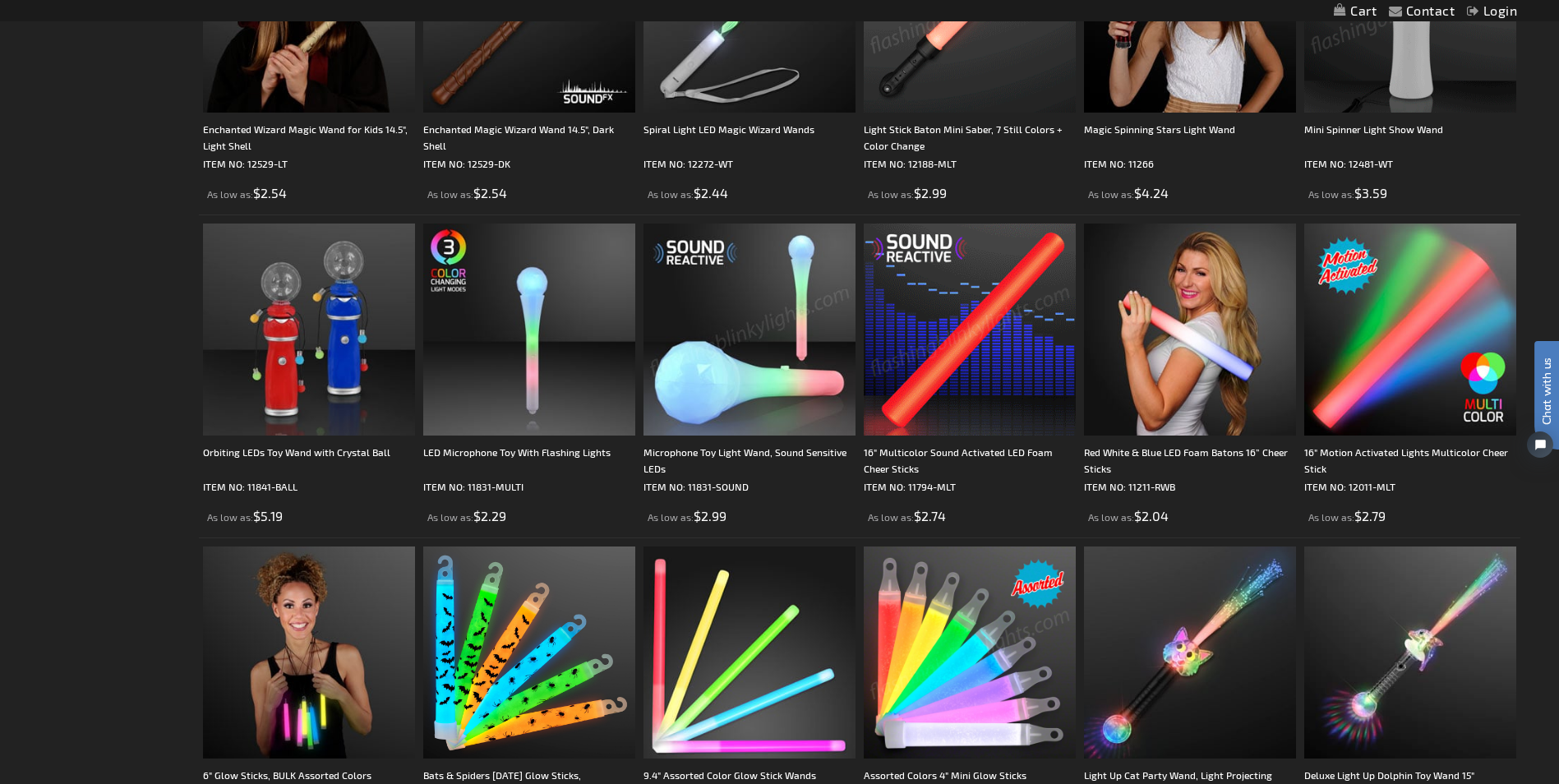
scroll to position [1068, 0]
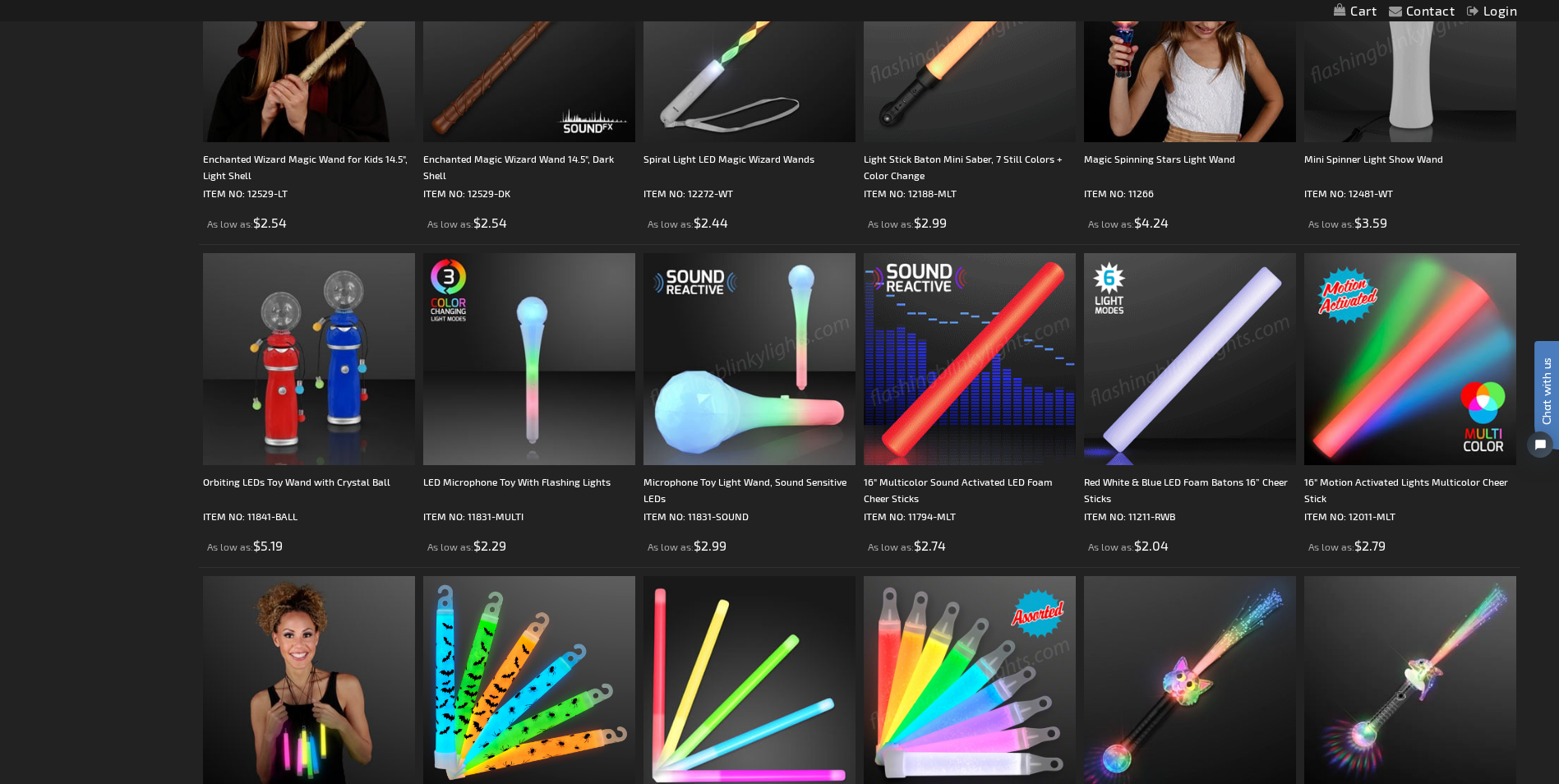
click at [1164, 357] on img at bounding box center [1190, 359] width 212 height 212
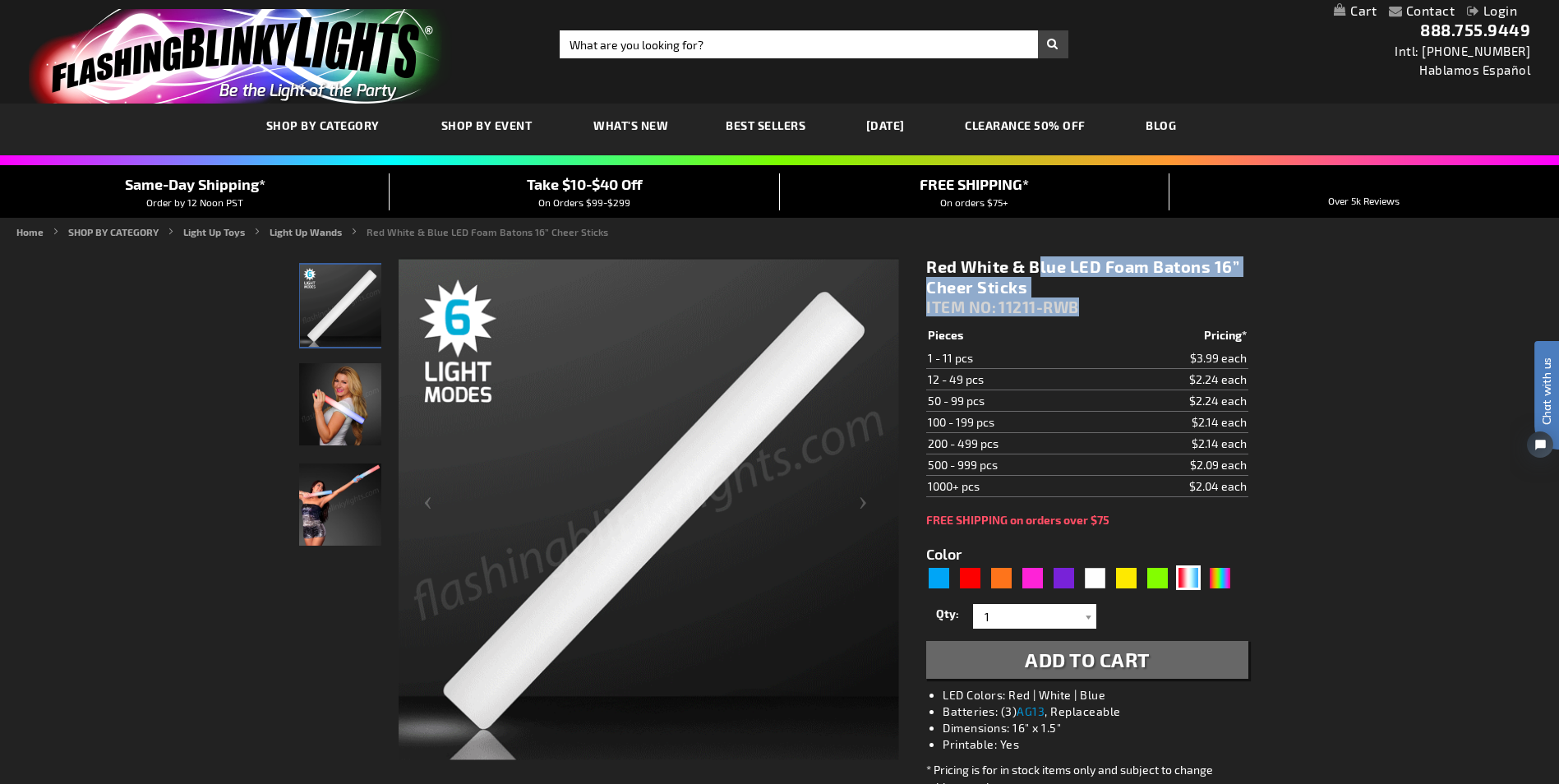
drag, startPoint x: 1093, startPoint y: 309, endPoint x: 916, endPoint y: 262, distance: 183.1
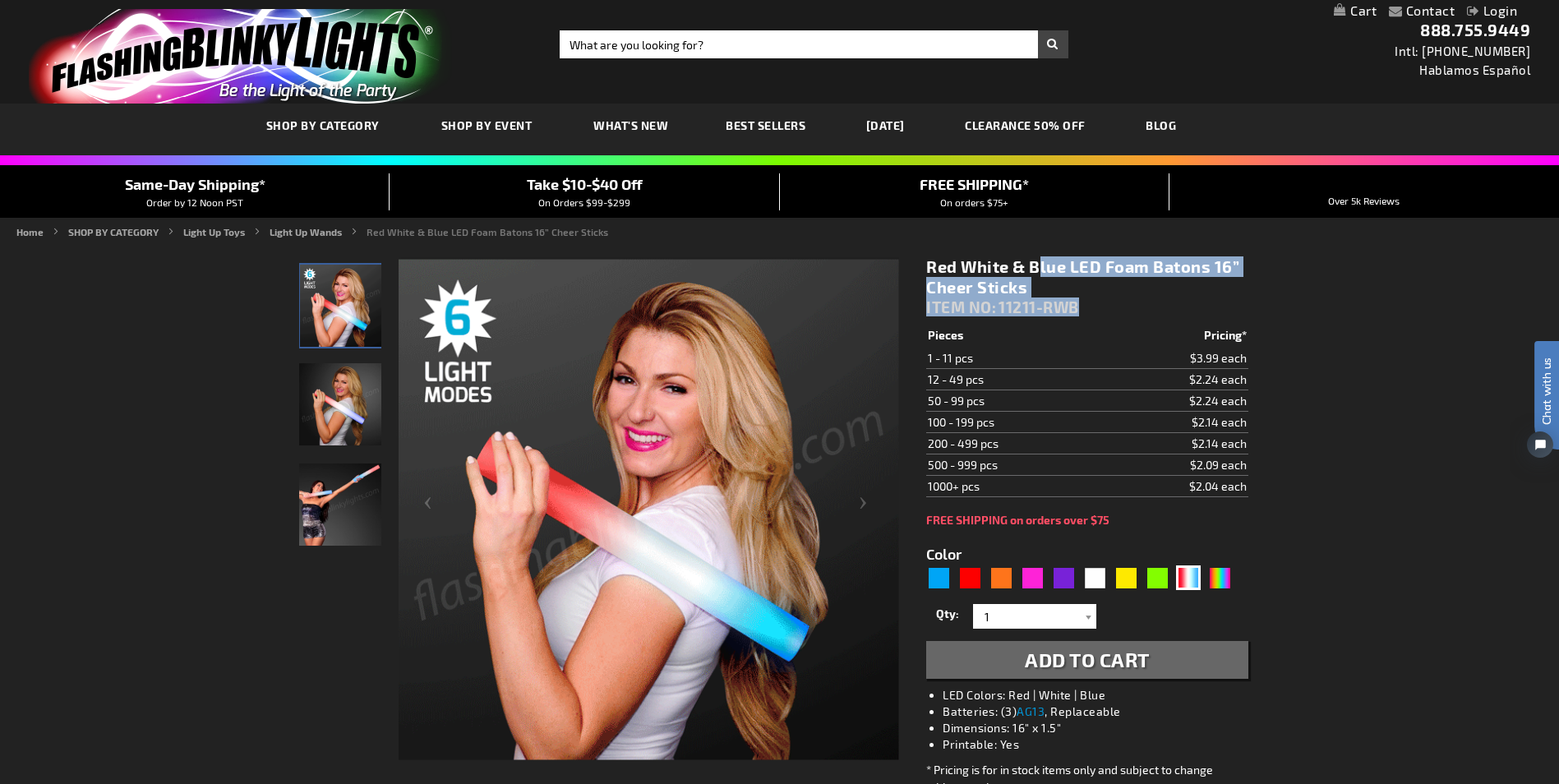
click at [916, 262] on div "Red White & Blue LED Foam Batons 16” Cheer Sticks ITEM NO: 11211-RWB $2.04 Piec…" at bounding box center [1086, 580] width 346 height 673
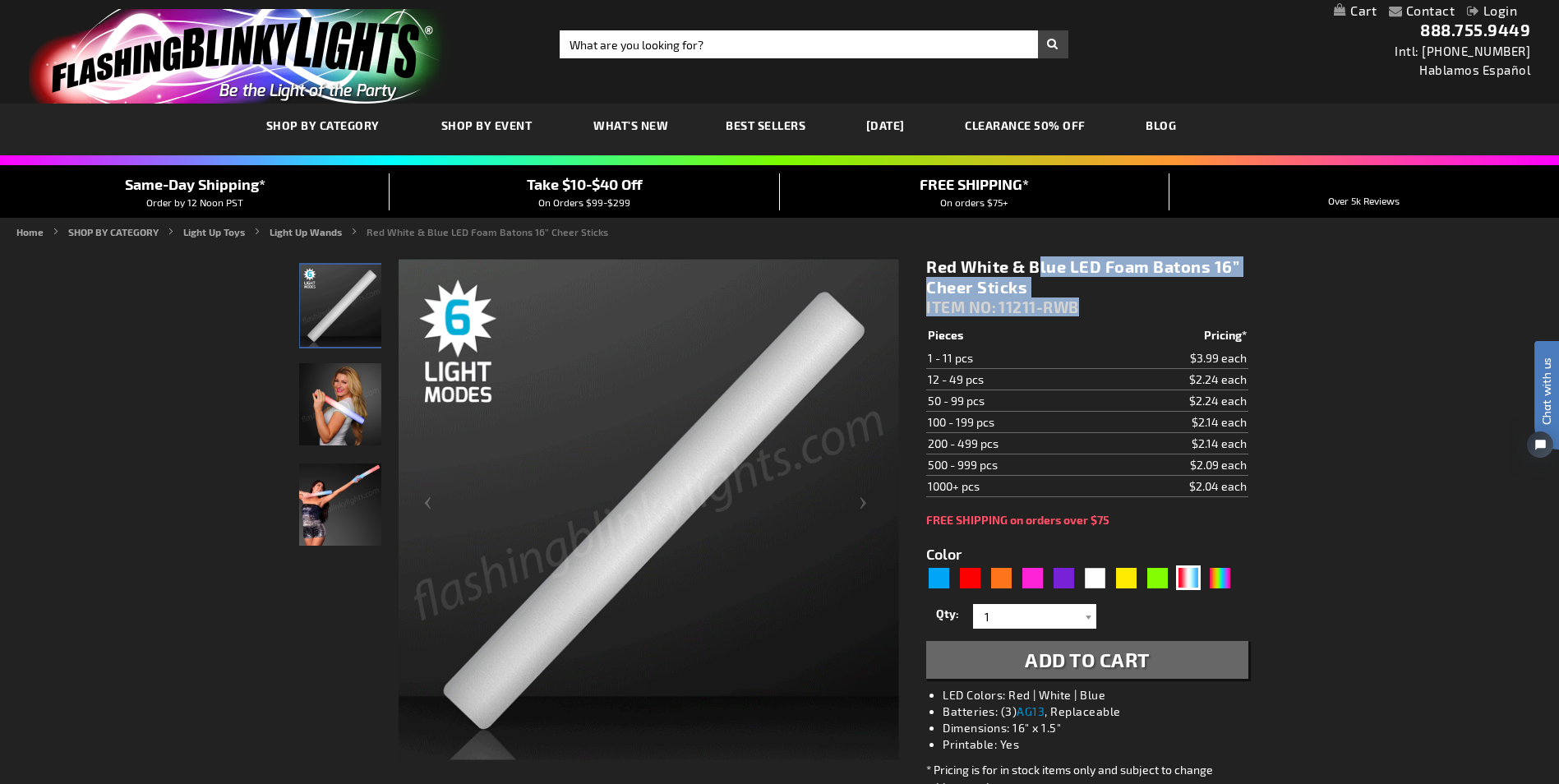
drag, startPoint x: 917, startPoint y: 262, endPoint x: 964, endPoint y: 276, distance: 49.0
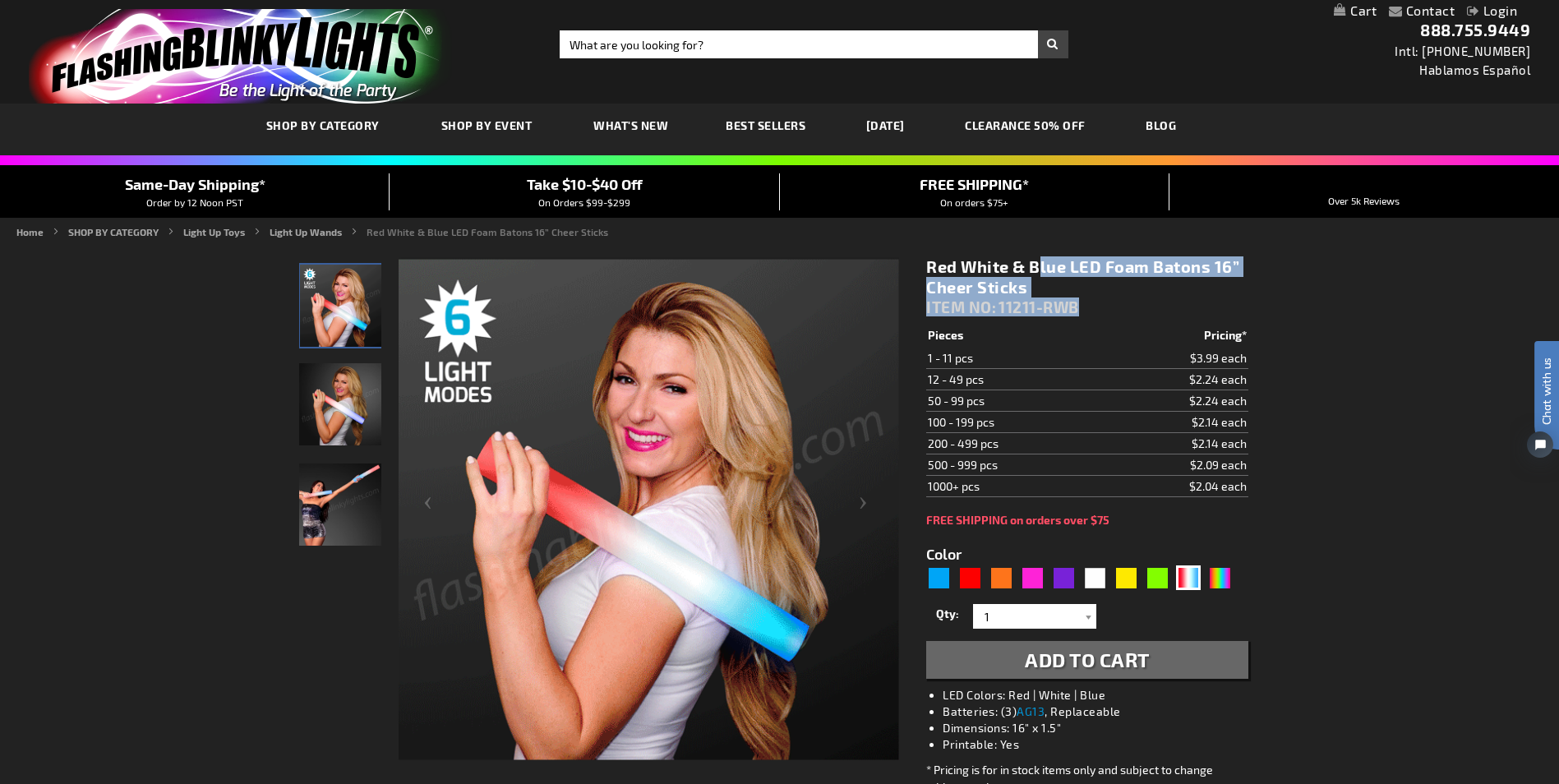
copy div "Red White & Blue LED Foam Batons 16” Cheer Sticks ITEM NO: 11211-RWB"
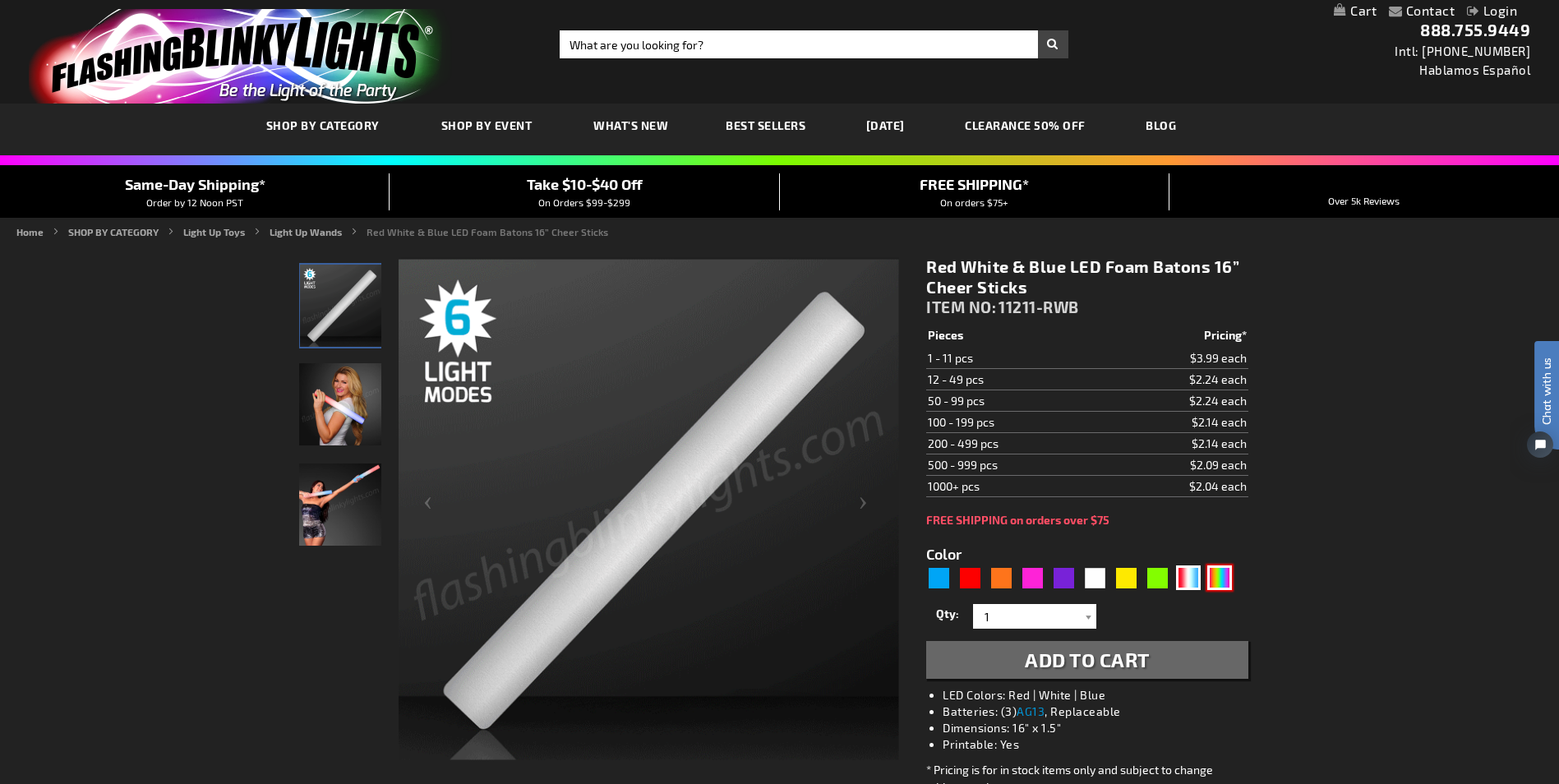
click at [1220, 579] on div "Multicolor" at bounding box center [1219, 577] width 25 height 25
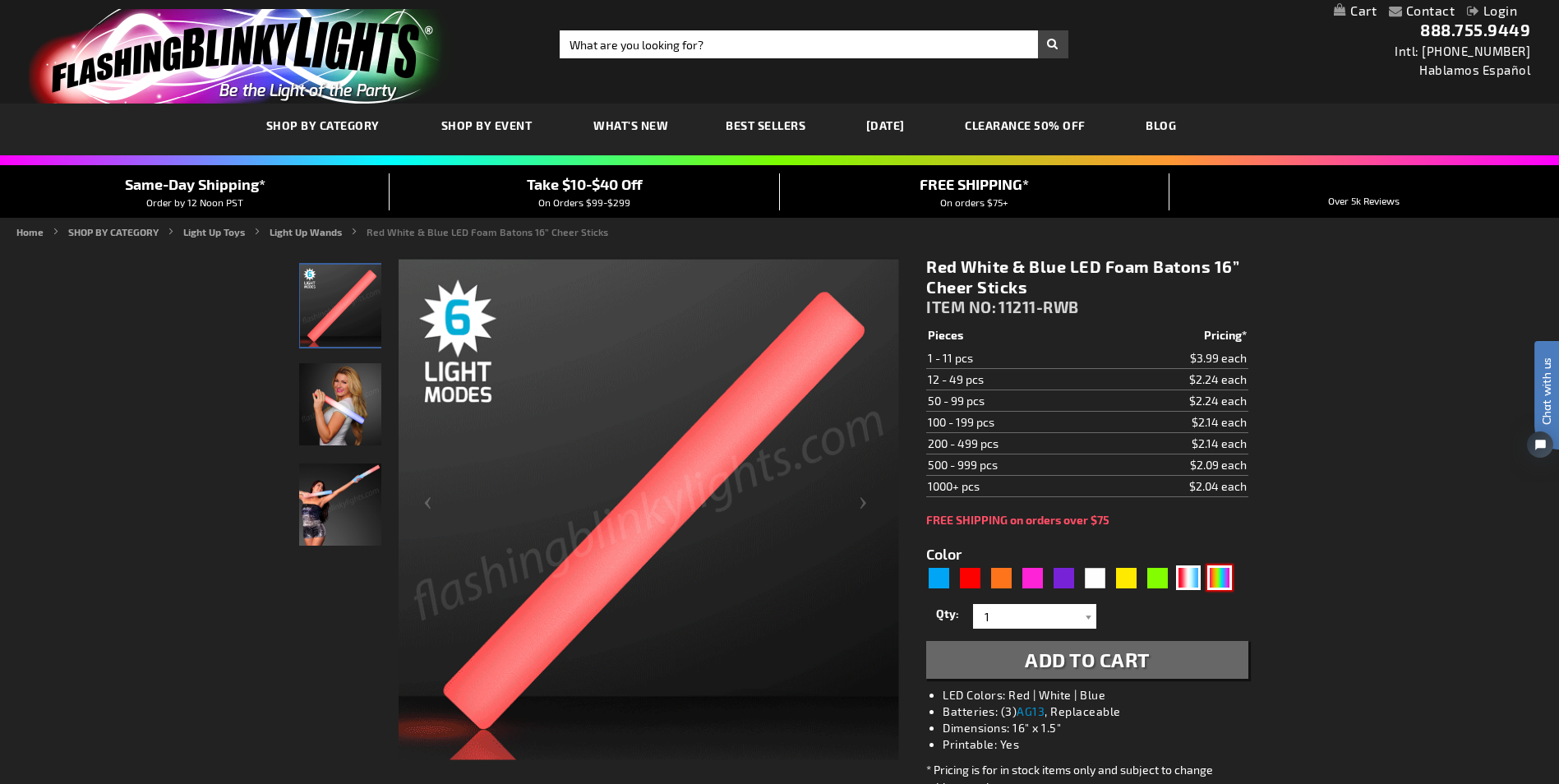
type input "5659"
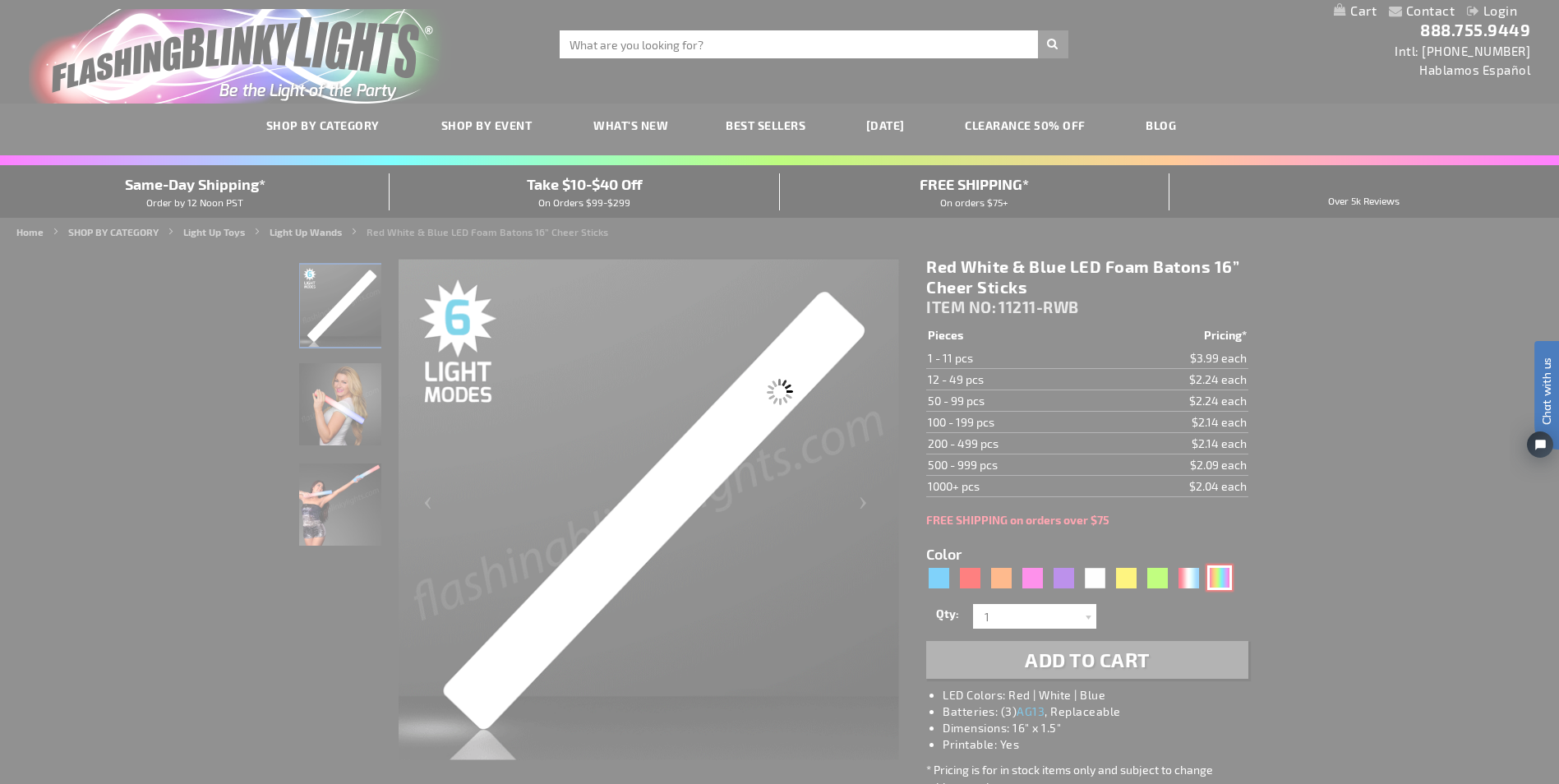
type input "11211-MLT"
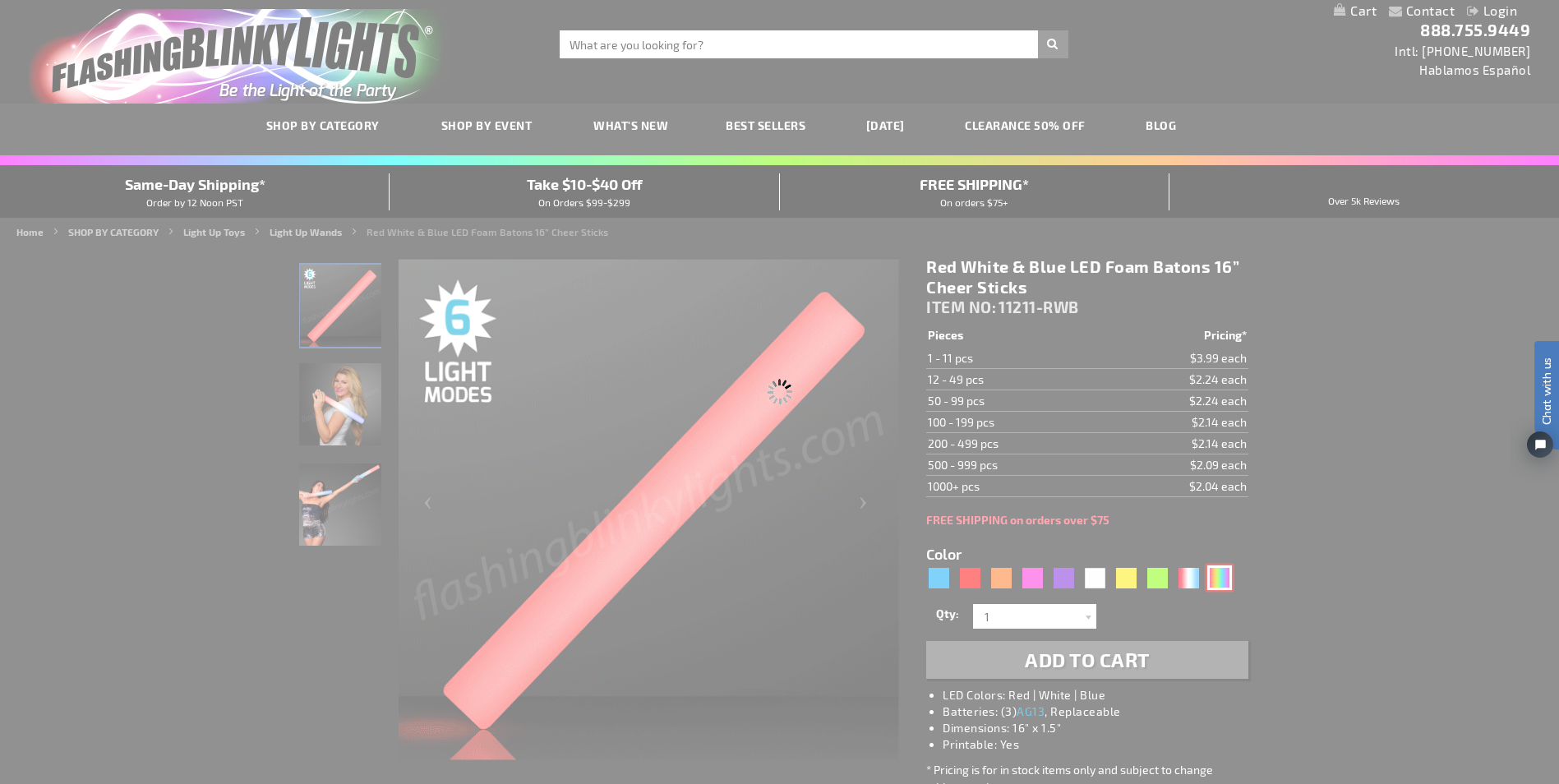
type input "Customize - Multicolor Light Up Foam Stick 16&rdquo; Cheer Sticks - ITEM NO: 11…"
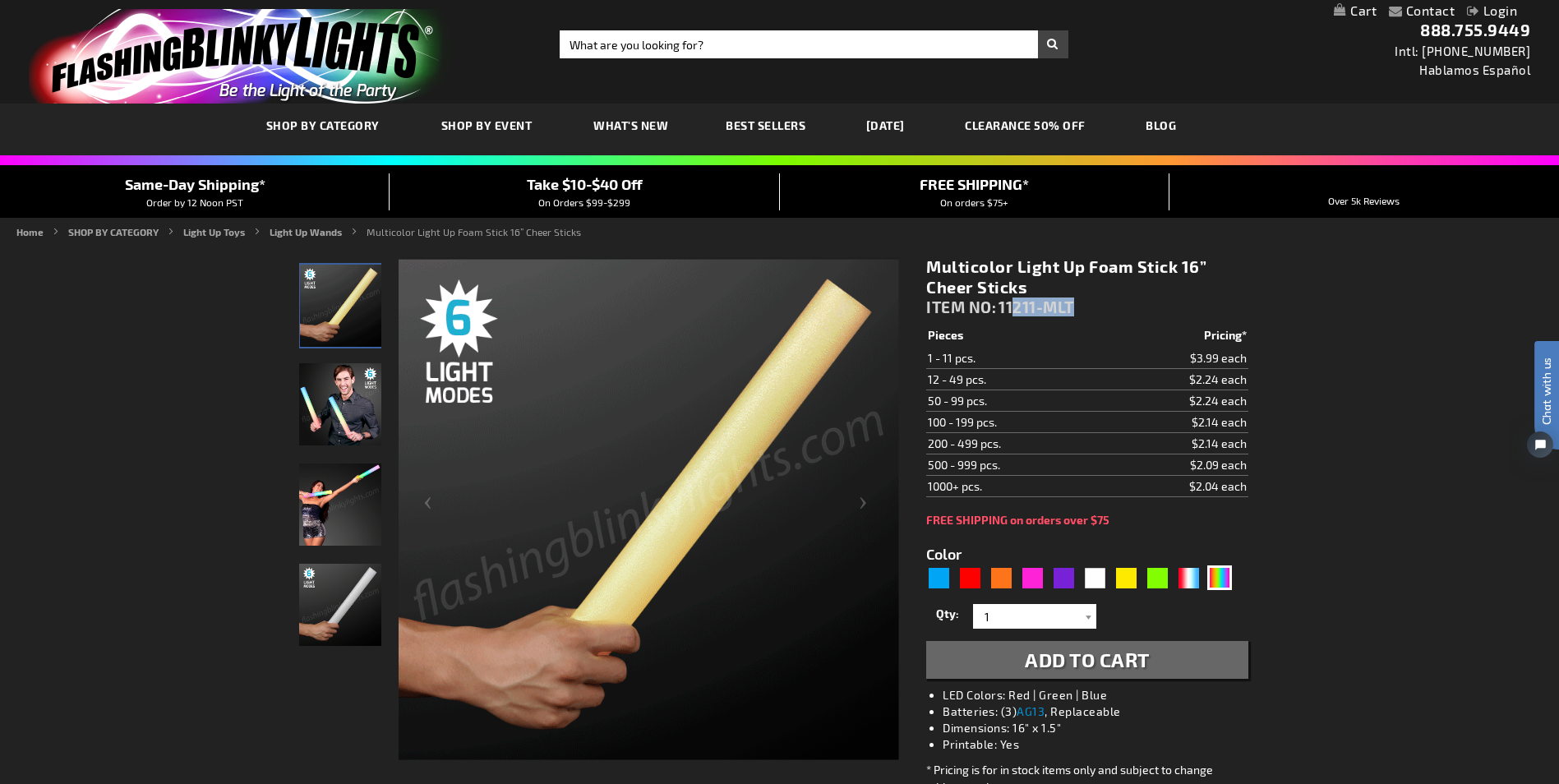
drag, startPoint x: 1115, startPoint y: 305, endPoint x: 1012, endPoint y: 309, distance: 103.1
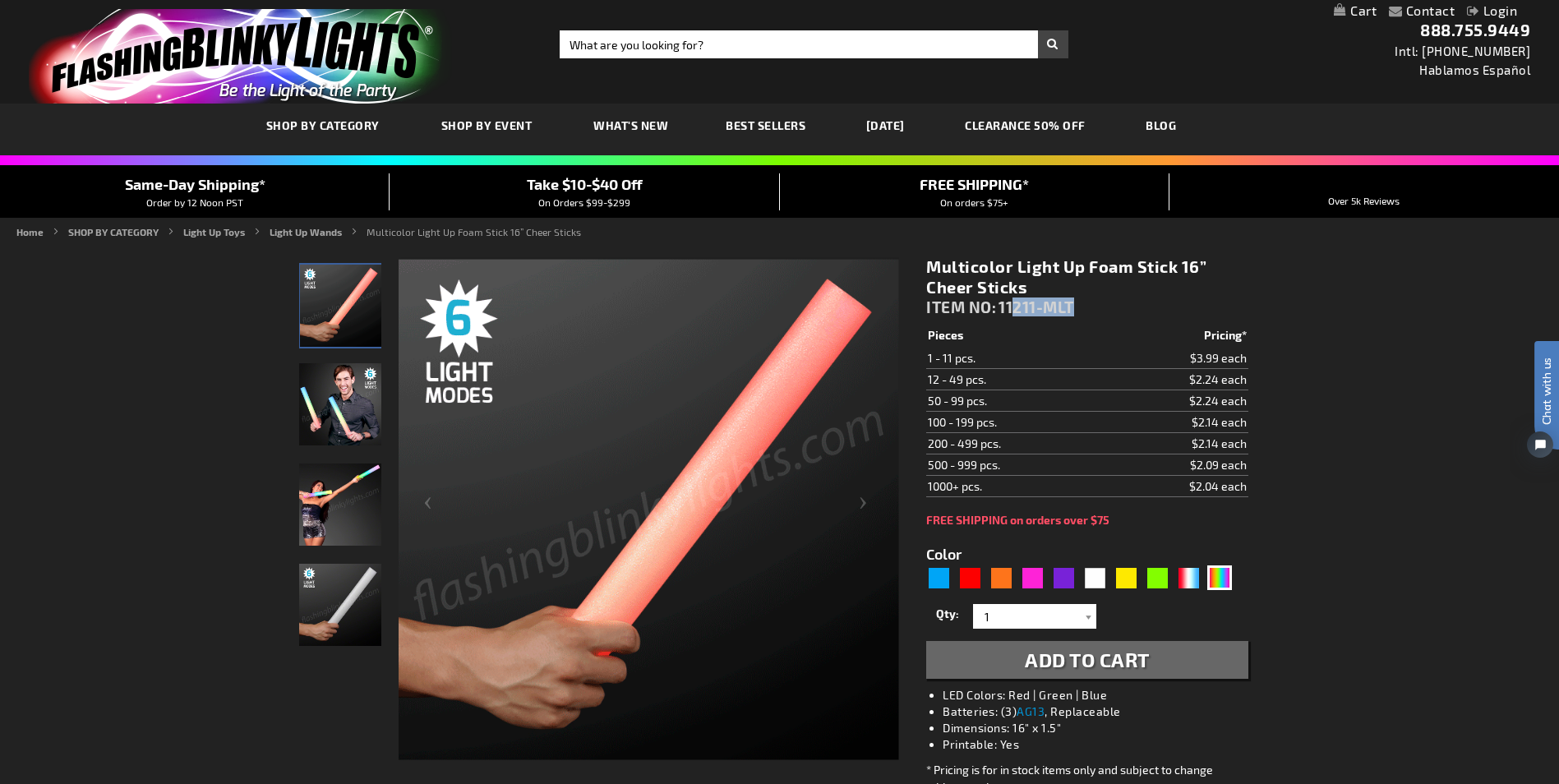
click at [1012, 309] on div "Multicolor Light Up Foam Stick 16” Cheer Sticks ITEM NO: 11211-MLT" at bounding box center [1087, 291] width 322 height 68
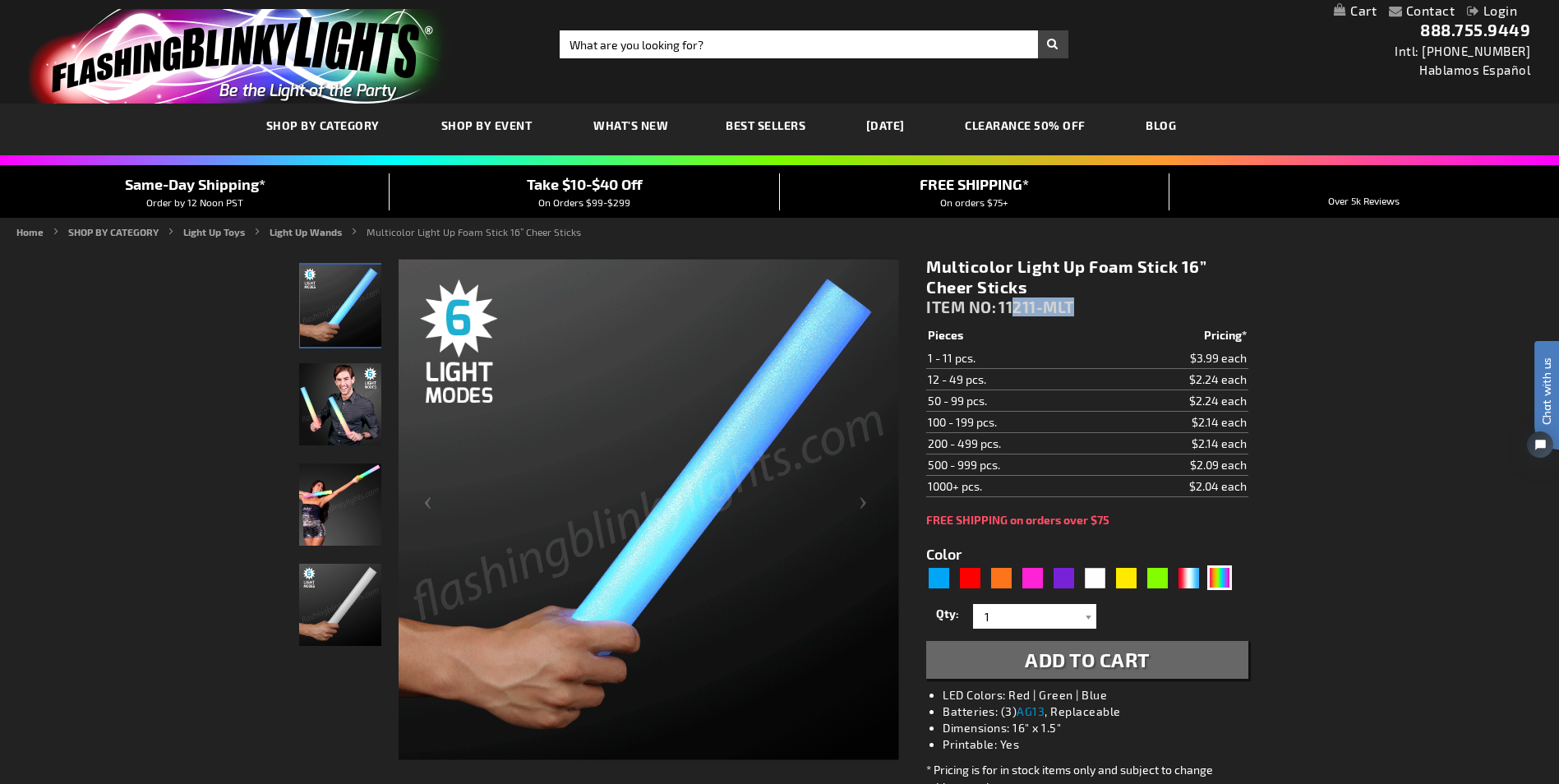
drag, startPoint x: 1012, startPoint y: 309, endPoint x: 1114, endPoint y: 298, distance: 102.6
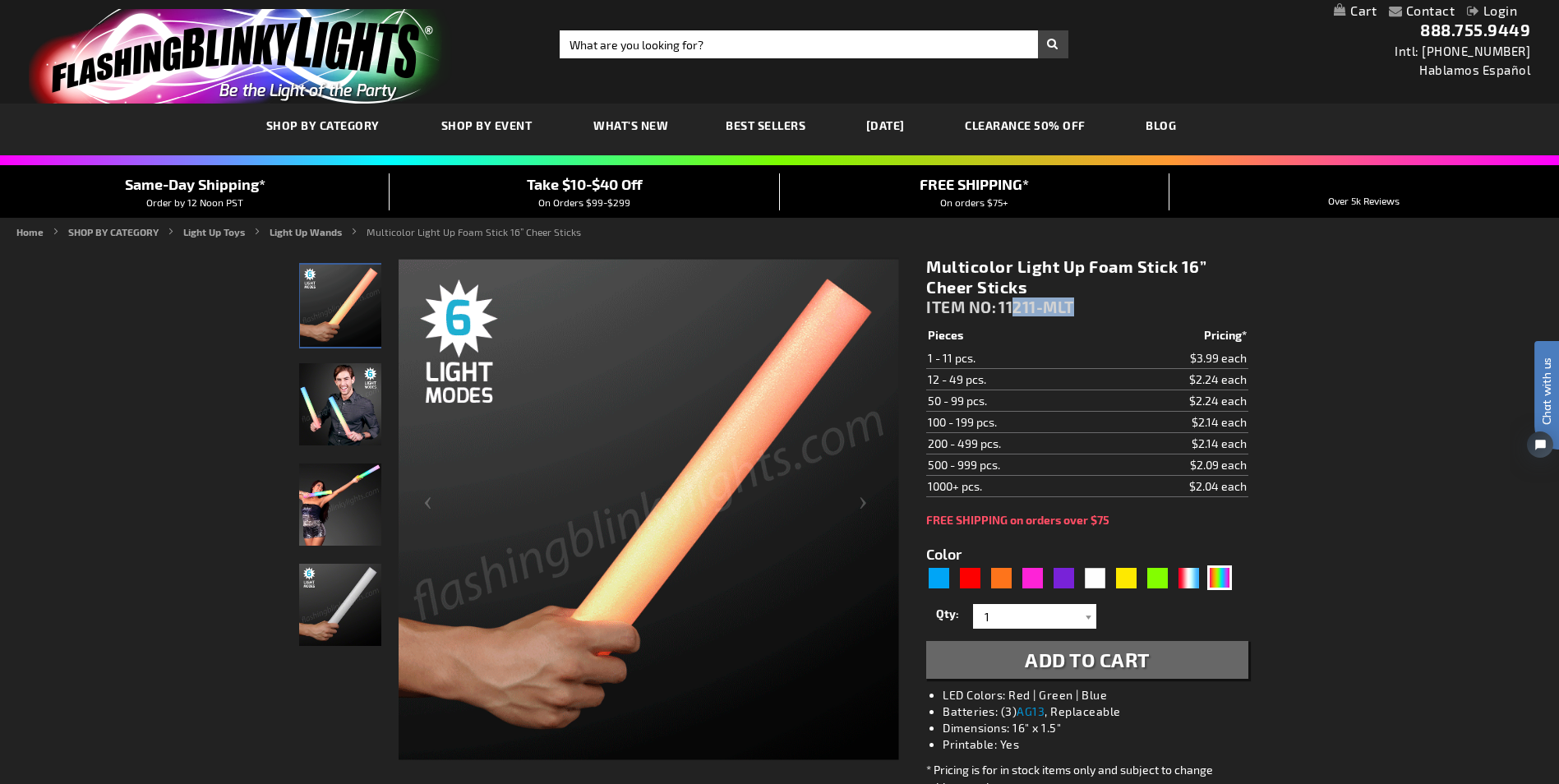
click at [1114, 298] on div "Multicolor Light Up Foam Stick 16” Cheer Sticks ITEM NO: 11211-MLT" at bounding box center [1087, 291] width 322 height 68
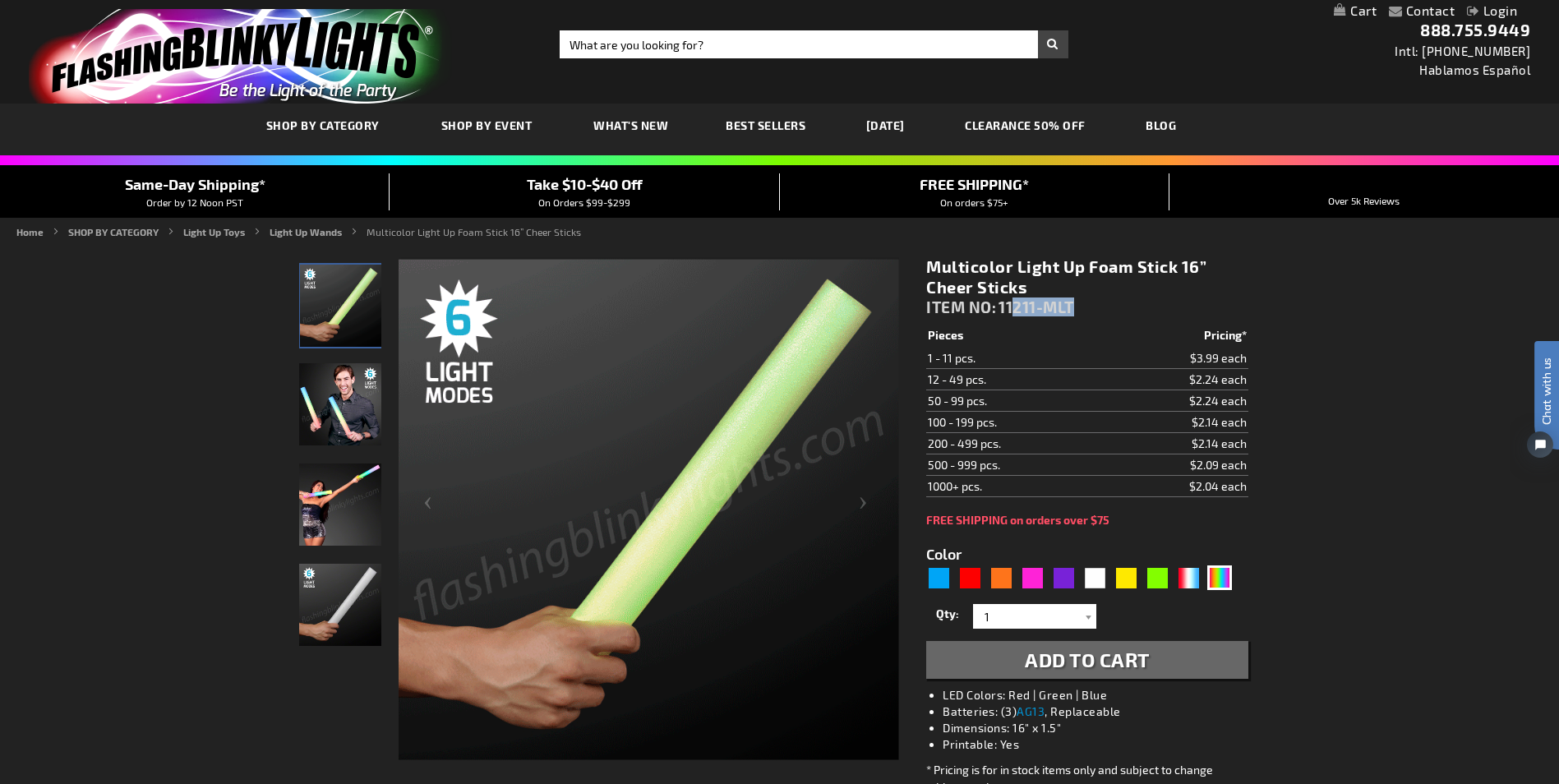
drag, startPoint x: 1096, startPoint y: 298, endPoint x: 1079, endPoint y: 301, distance: 17.3
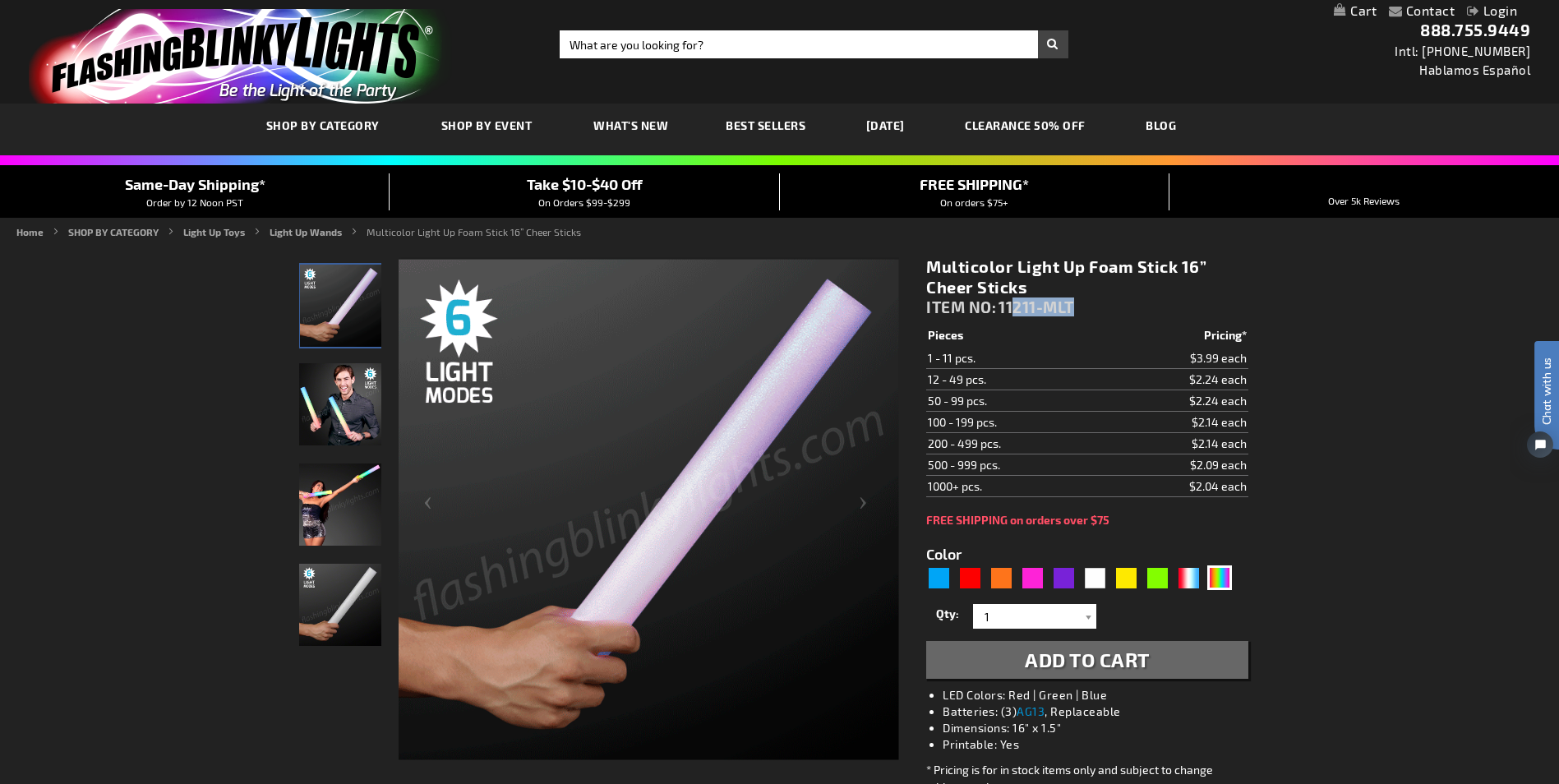
click at [1079, 301] on div "Multicolor Light Up Foam Stick 16” Cheer Sticks ITEM NO: 11211-MLT" at bounding box center [1087, 291] width 322 height 68
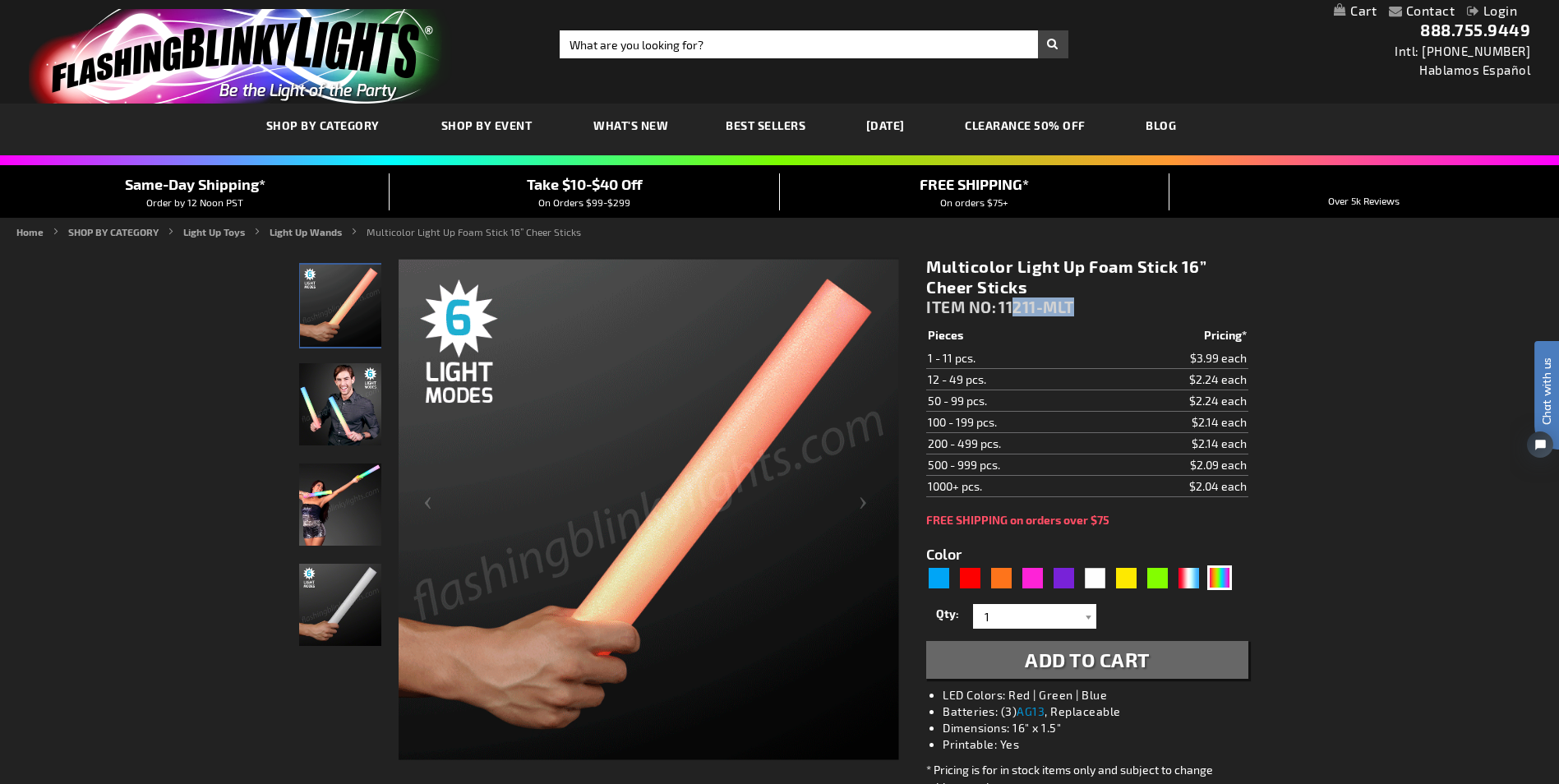
drag, startPoint x: 1079, startPoint y: 301, endPoint x: 1143, endPoint y: 326, distance: 68.7
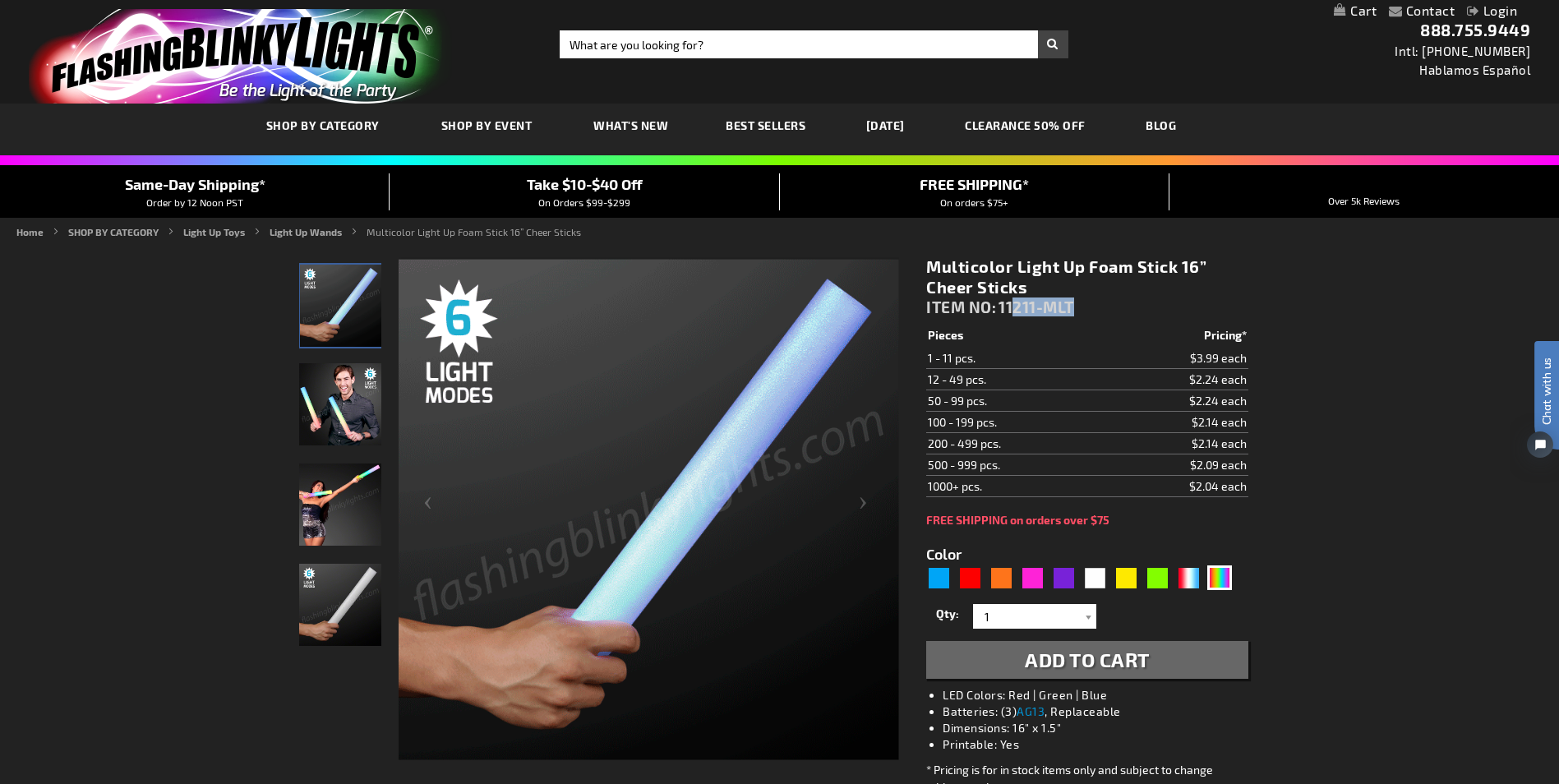
click at [1143, 298] on div "Multicolor Light Up Foam Stick 16” Cheer Sticks ITEM NO: 11211-MLT" at bounding box center [1087, 291] width 322 height 68
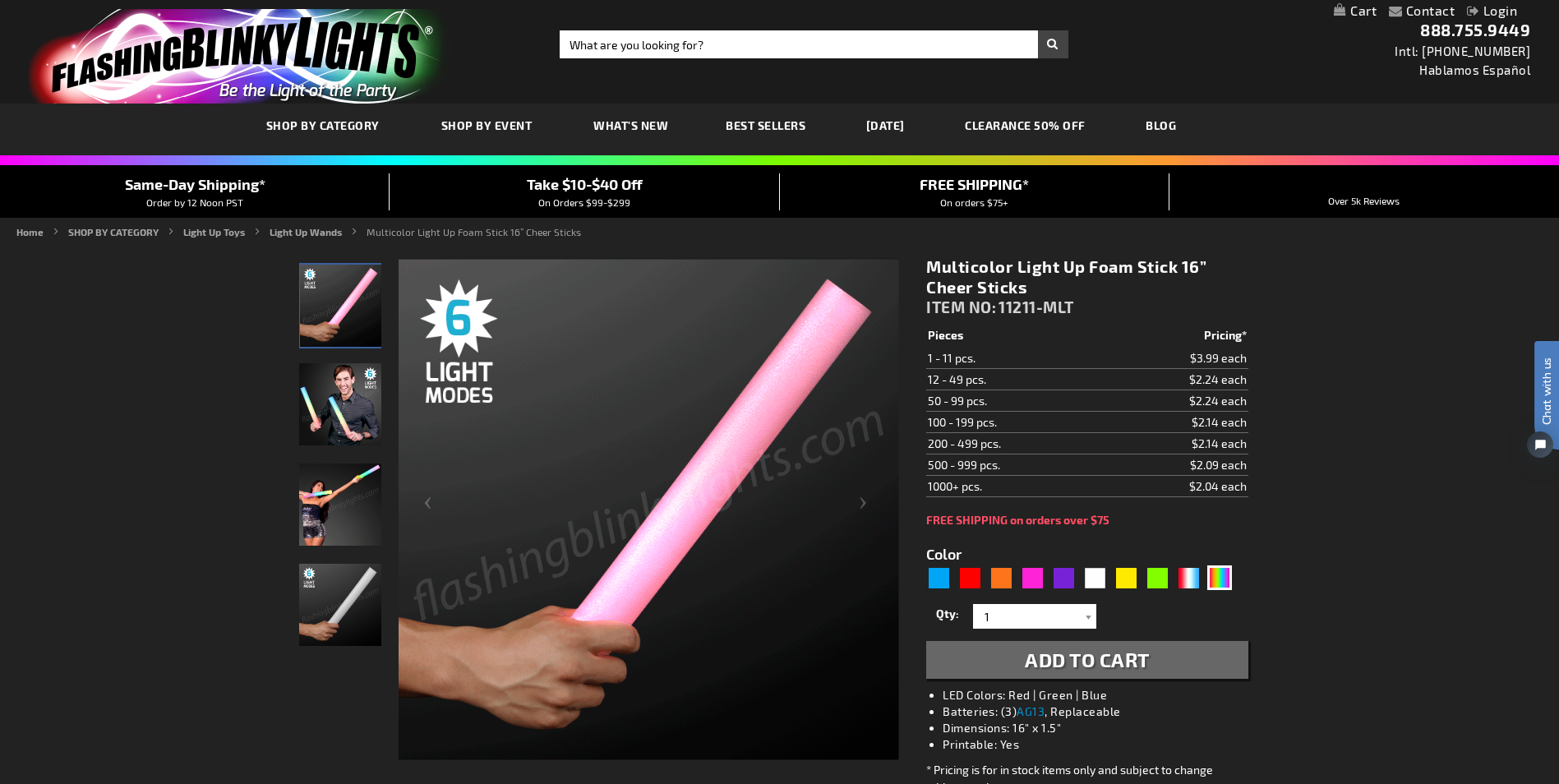
click at [1136, 347] on th "Pricing*" at bounding box center [1176, 336] width 142 height 23
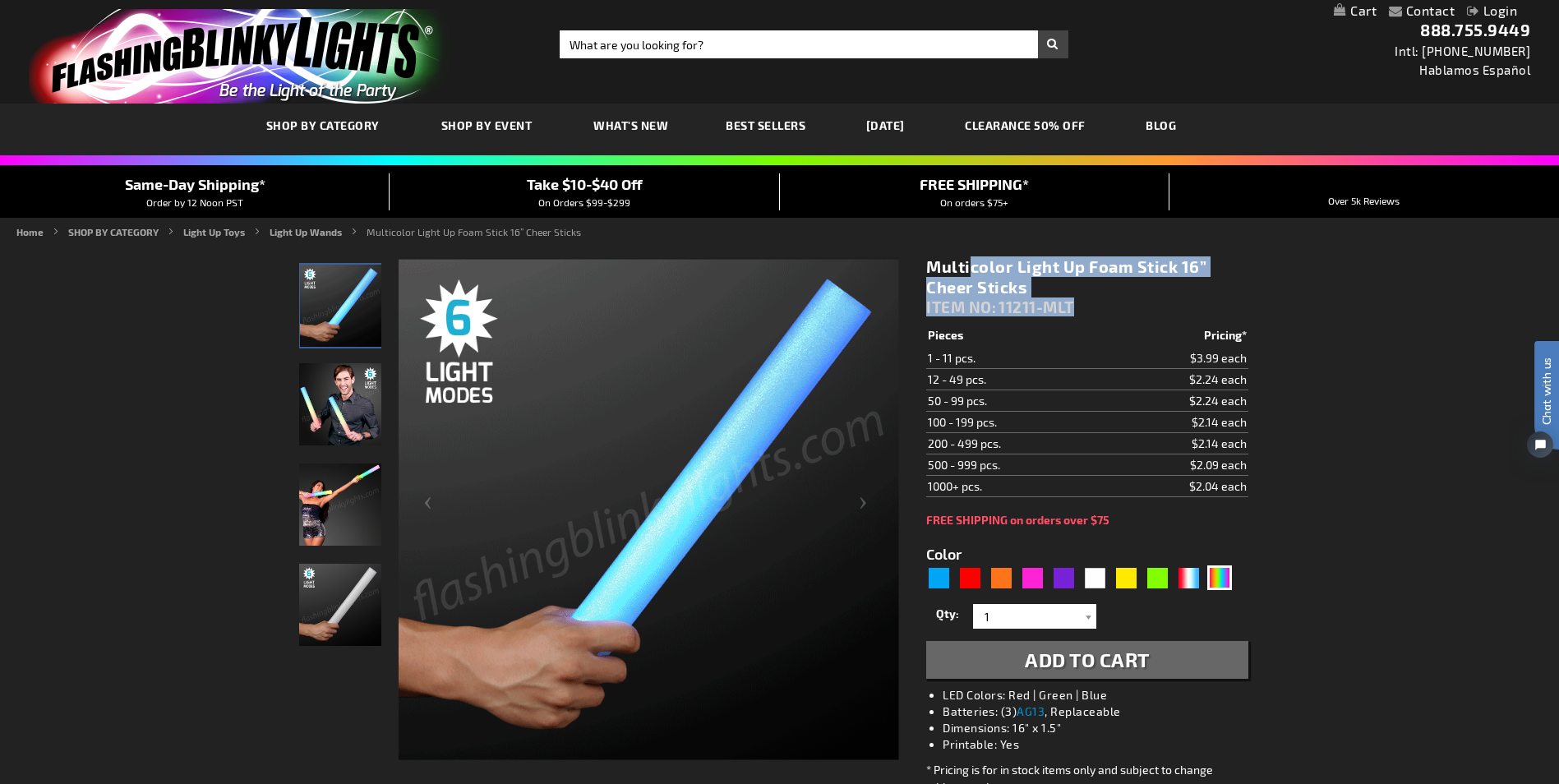
drag, startPoint x: 1122, startPoint y: 312, endPoint x: 932, endPoint y: 262, distance: 196.5
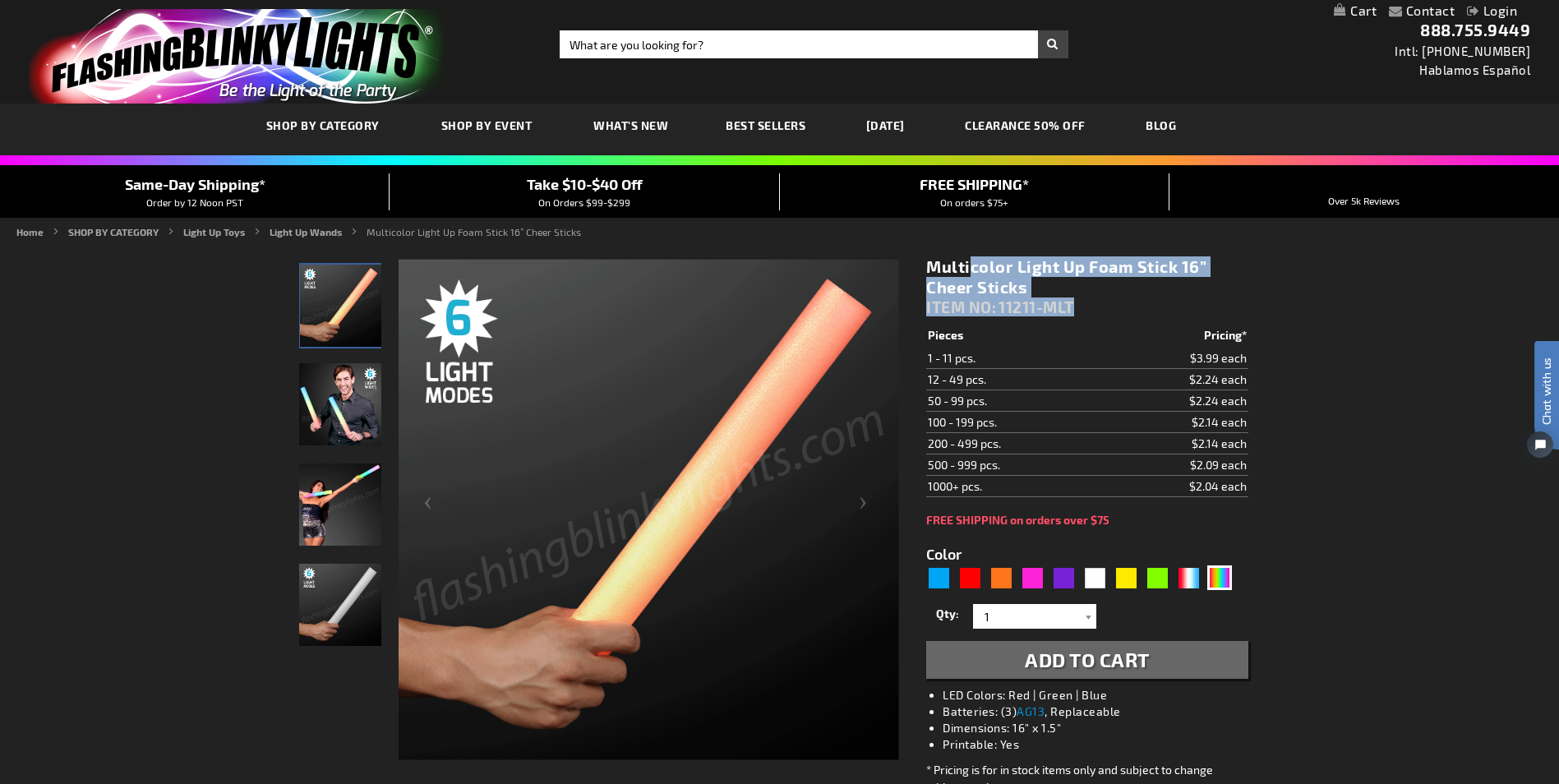
click at [932, 262] on div "Multicolor Light Up Foam Stick 16” Cheer Sticks ITEM NO: 11211-MLT" at bounding box center [1087, 291] width 322 height 68
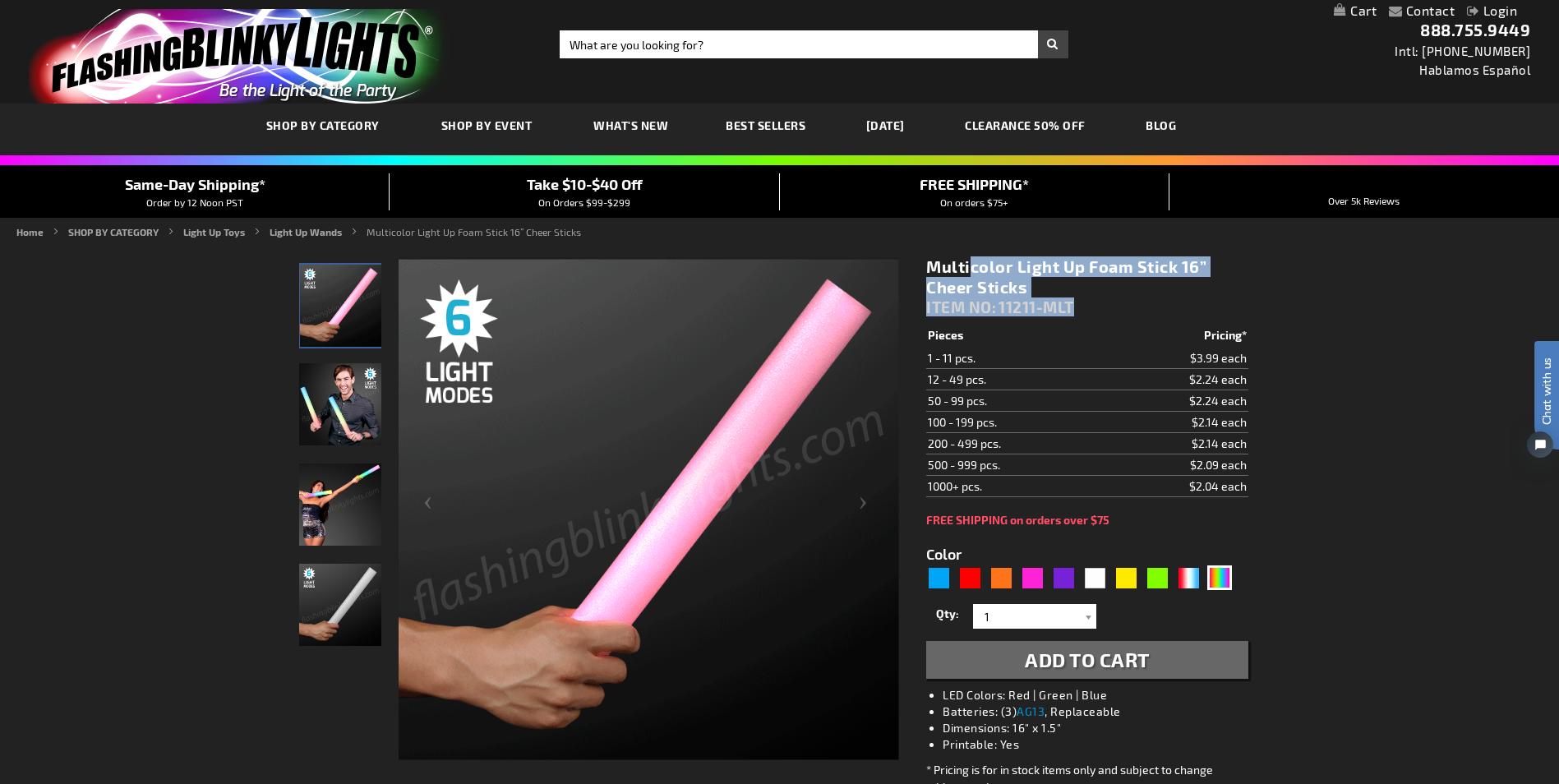
drag, startPoint x: 932, startPoint y: 262, endPoint x: 981, endPoint y: 281, distance: 52.6
copy div "Multicolor Light Up Foam Stick 16” Cheer Sticks ITEM NO: 11211-MLT"
